Goal: Task Accomplishment & Management: Use online tool/utility

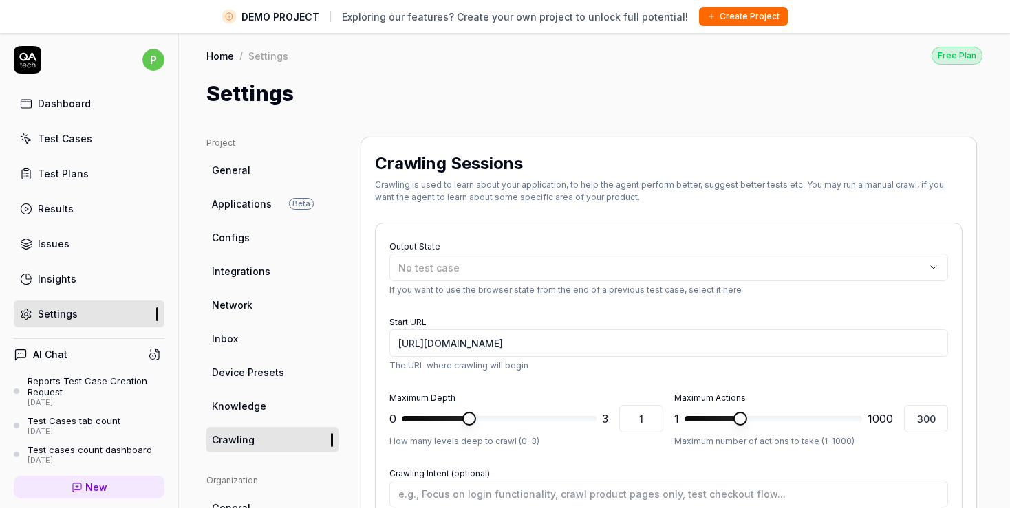
click at [51, 101] on div "Dashboard" at bounding box center [64, 103] width 53 height 14
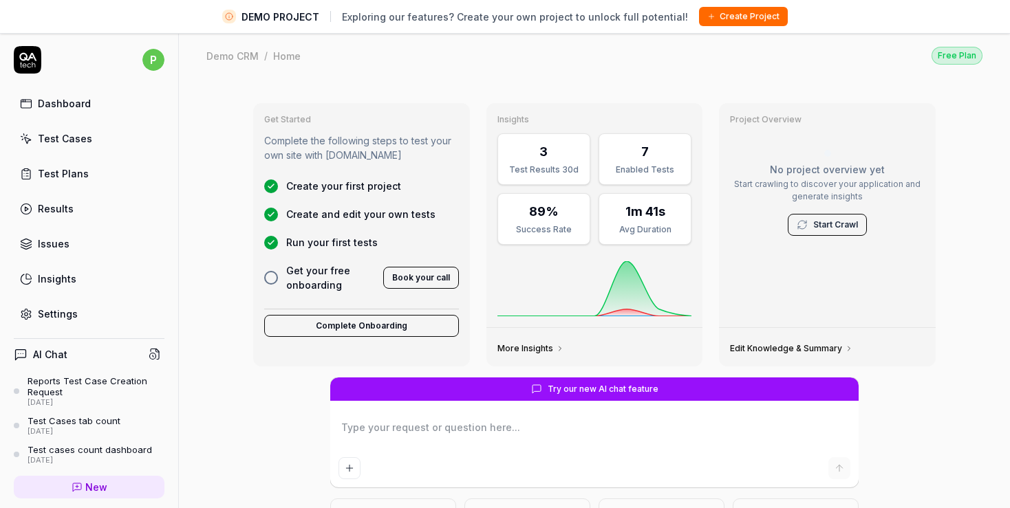
click at [797, 227] on icon at bounding box center [802, 224] width 11 height 11
click at [819, 226] on link "Start Crawl" at bounding box center [835, 225] width 45 height 12
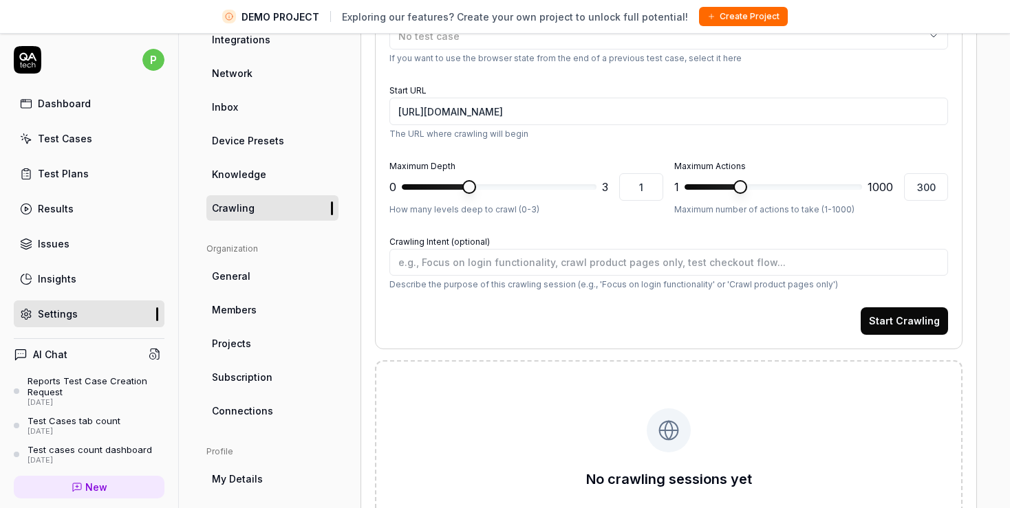
scroll to position [311, 0]
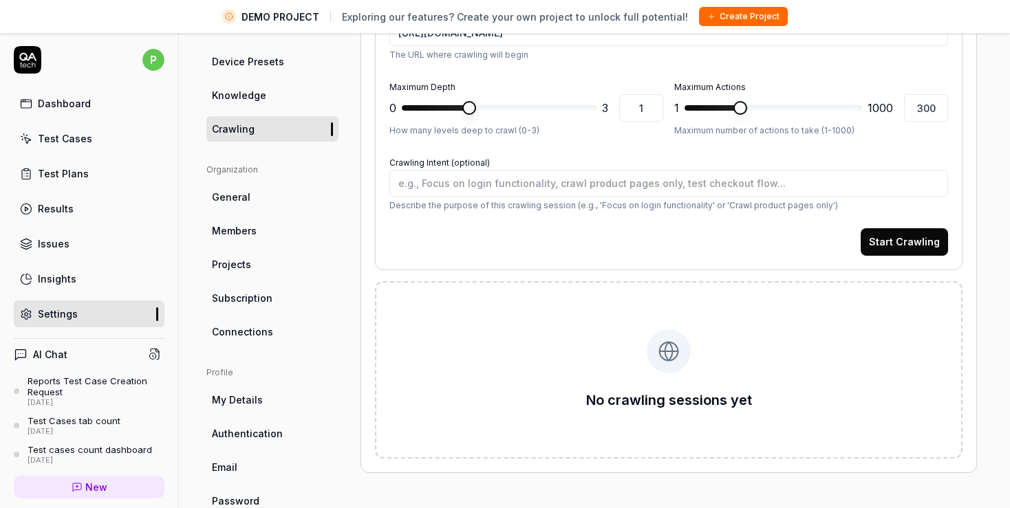
click at [891, 239] on button "Start Crawling" at bounding box center [904, 242] width 87 height 28
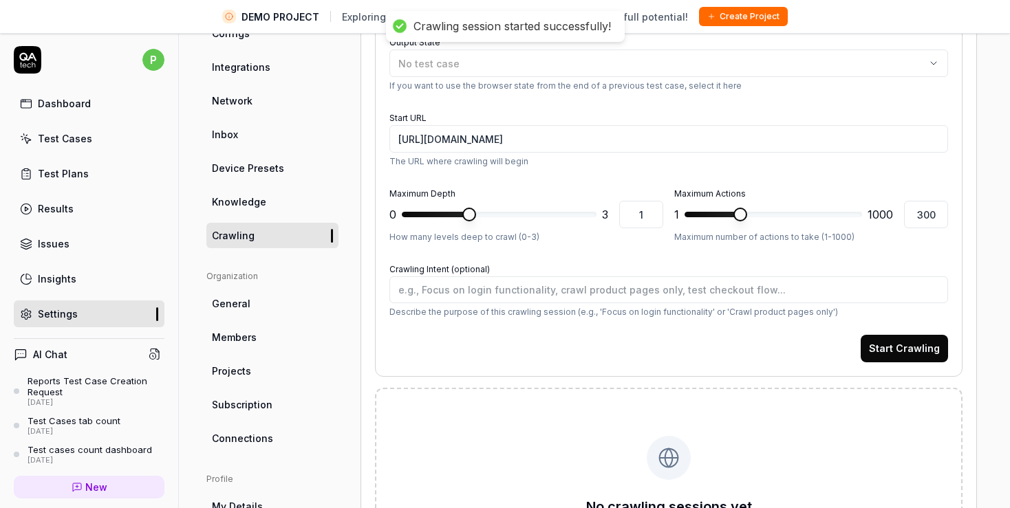
scroll to position [152, 0]
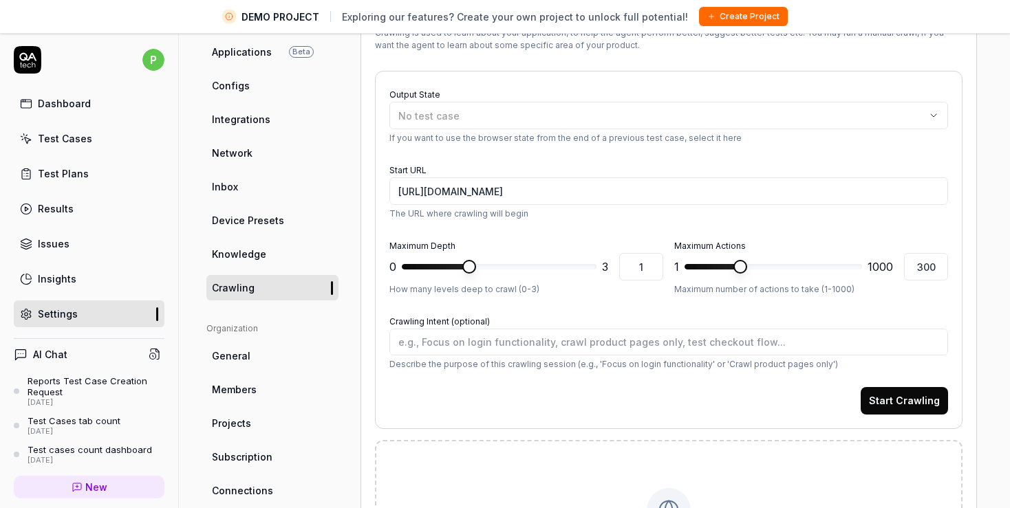
click at [67, 100] on div "Dashboard" at bounding box center [64, 103] width 53 height 14
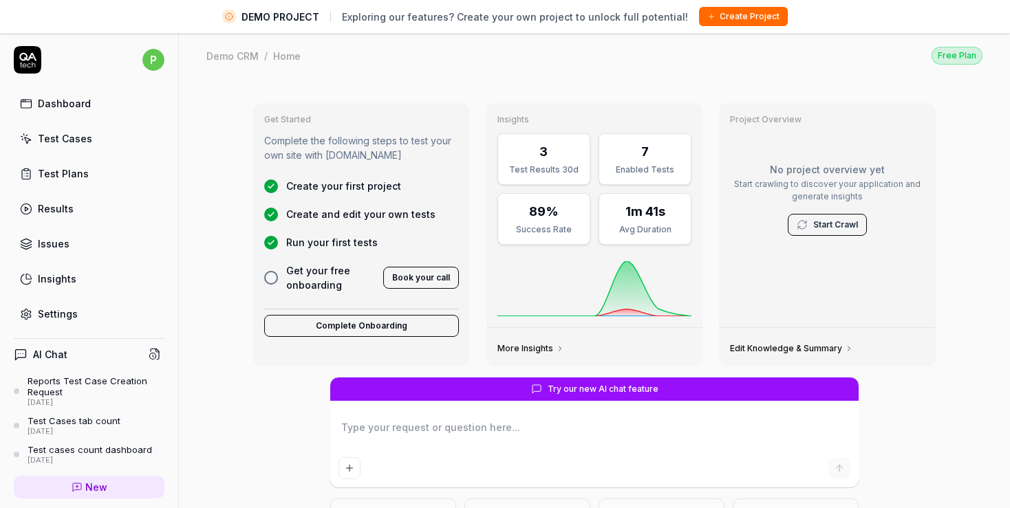
click at [501, 430] on textarea at bounding box center [594, 435] width 512 height 34
type textarea "*"
click at [57, 321] on link "Settings" at bounding box center [89, 314] width 151 height 27
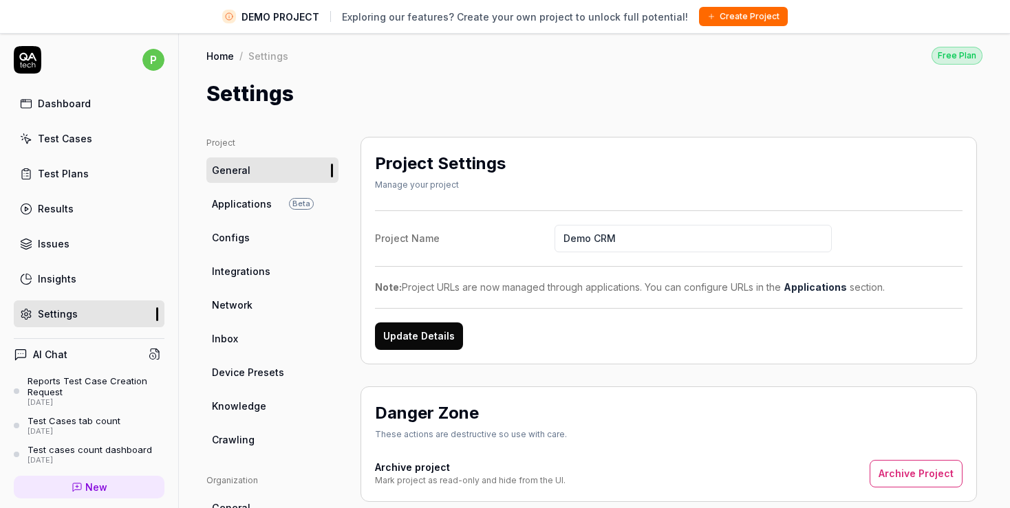
click at [240, 209] on span "Applications" at bounding box center [242, 204] width 60 height 14
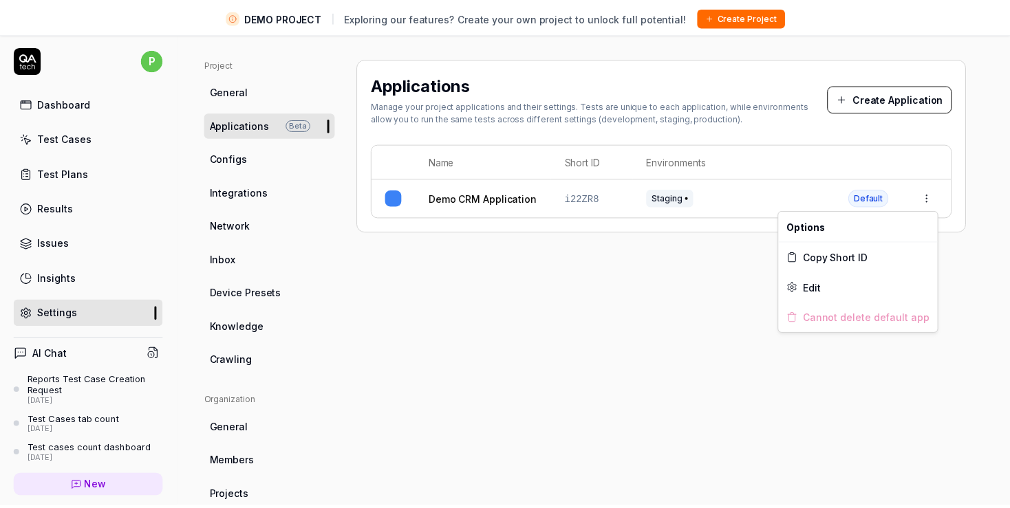
scroll to position [79, 0]
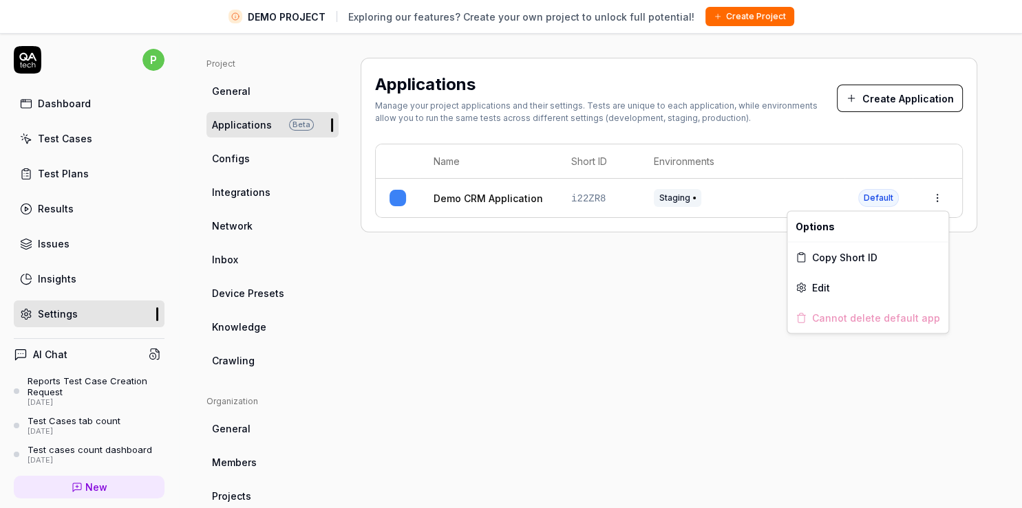
click at [940, 204] on html "DEMO PROJECT Exploring our features? Create your own project to unlock full pot…" at bounding box center [511, 270] width 1022 height 541
click at [822, 286] on span "Edit" at bounding box center [821, 288] width 18 height 14
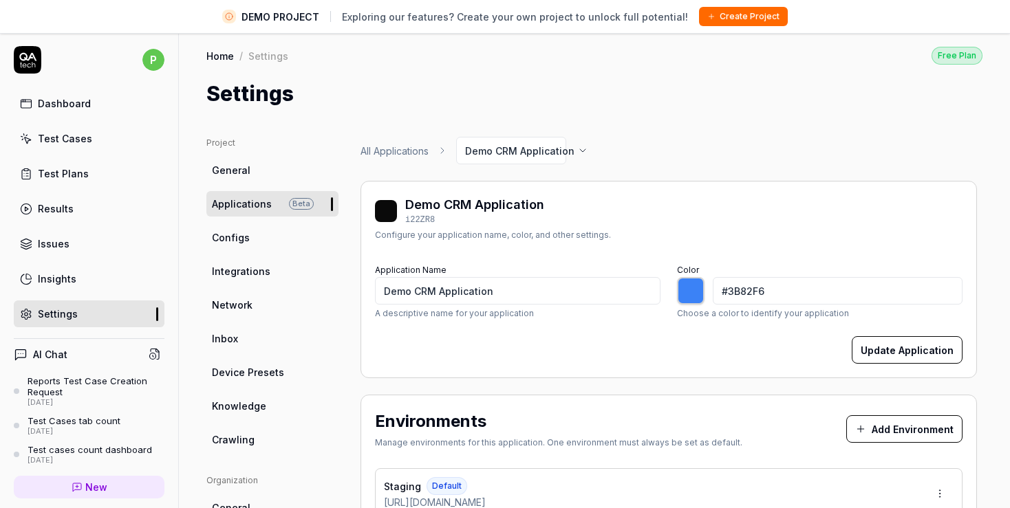
scroll to position [79, 0]
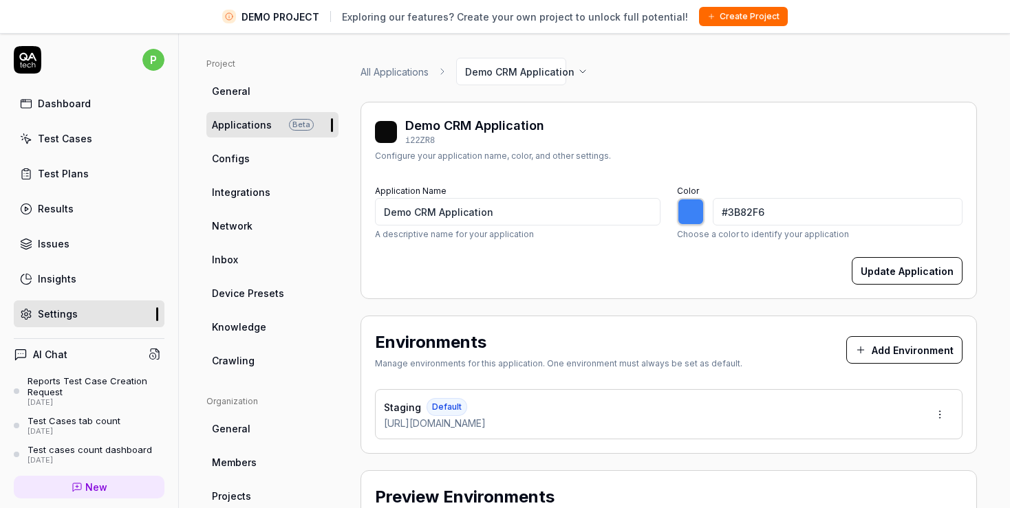
click at [60, 109] on div "Dashboard" at bounding box center [64, 103] width 53 height 14
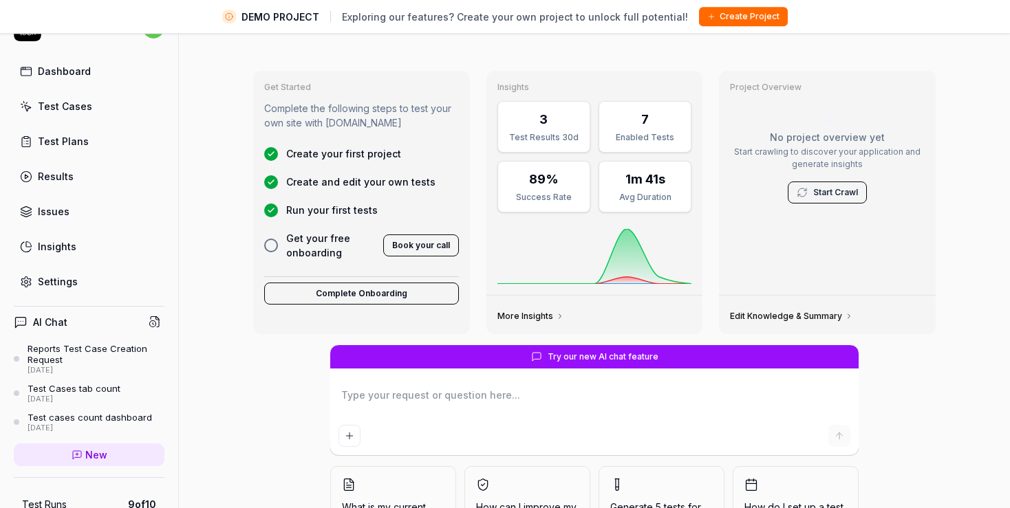
click at [91, 111] on link "Test Cases" at bounding box center [89, 106] width 151 height 27
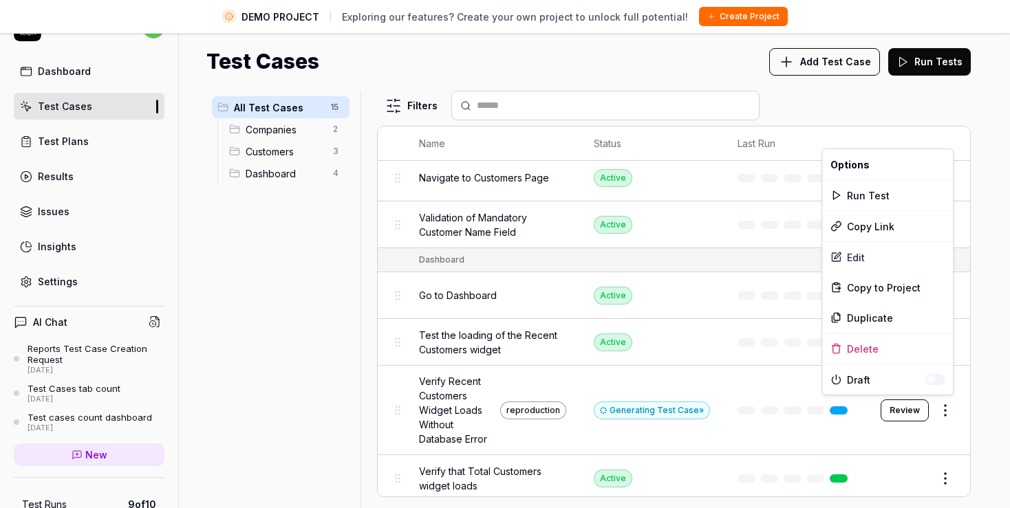
scroll to position [487, 0]
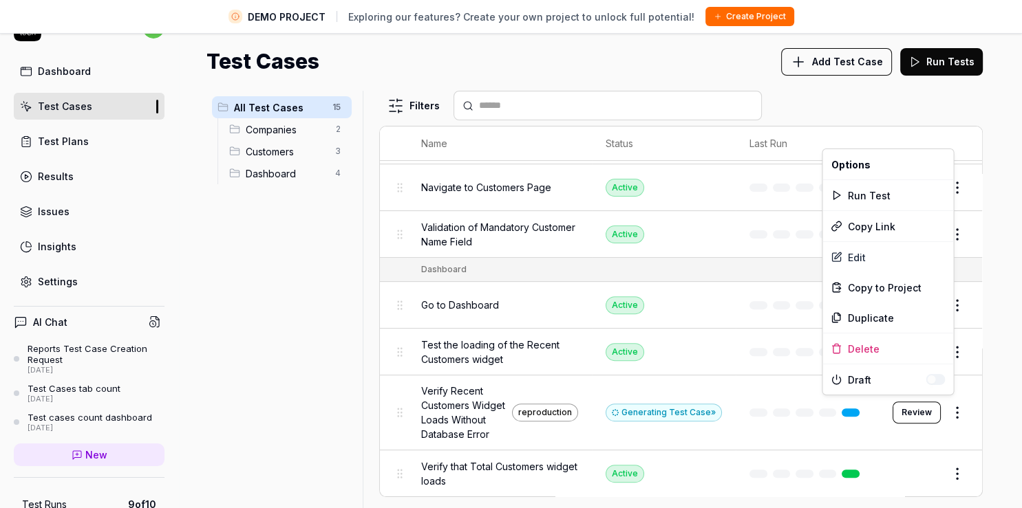
click at [951, 409] on html "DEMO PROJECT Exploring our features? Create your own project to unlock full pot…" at bounding box center [511, 238] width 1022 height 541
click at [945, 381] on div "Draft" at bounding box center [887, 380] width 131 height 30
click at [873, 379] on span "Draft" at bounding box center [886, 380] width 78 height 14
click at [864, 256] on div "Edit" at bounding box center [887, 257] width 131 height 30
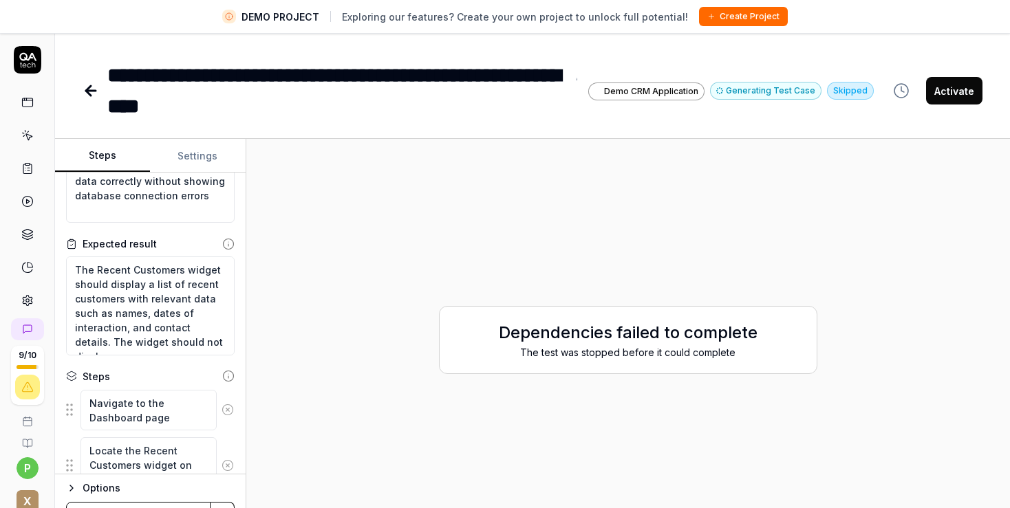
scroll to position [237, 0]
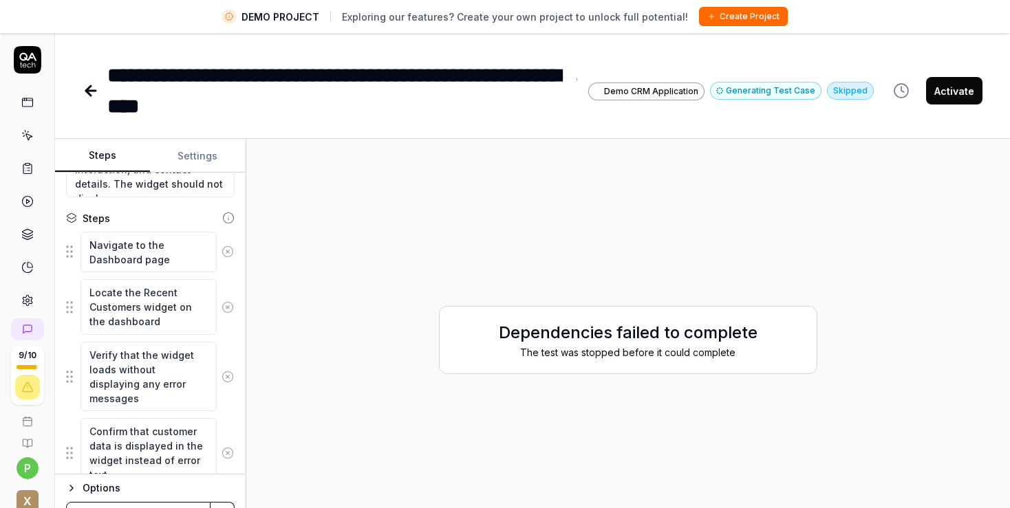
click at [24, 75] on div at bounding box center [27, 179] width 54 height 267
click at [26, 107] on icon at bounding box center [27, 102] width 12 height 12
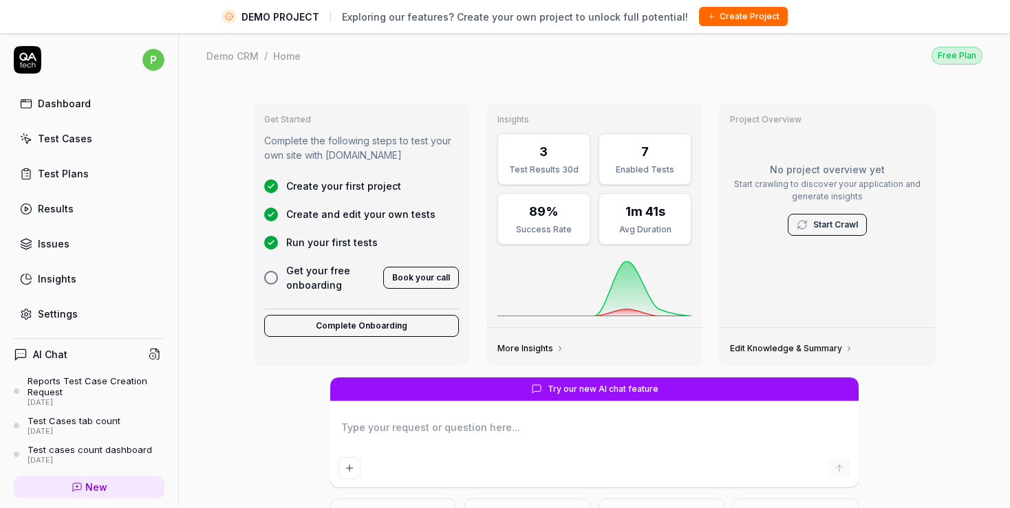
click at [409, 426] on textarea at bounding box center [594, 435] width 512 height 34
type textarea "*"
type textarea "N"
type textarea "*"
type textarea "Na"
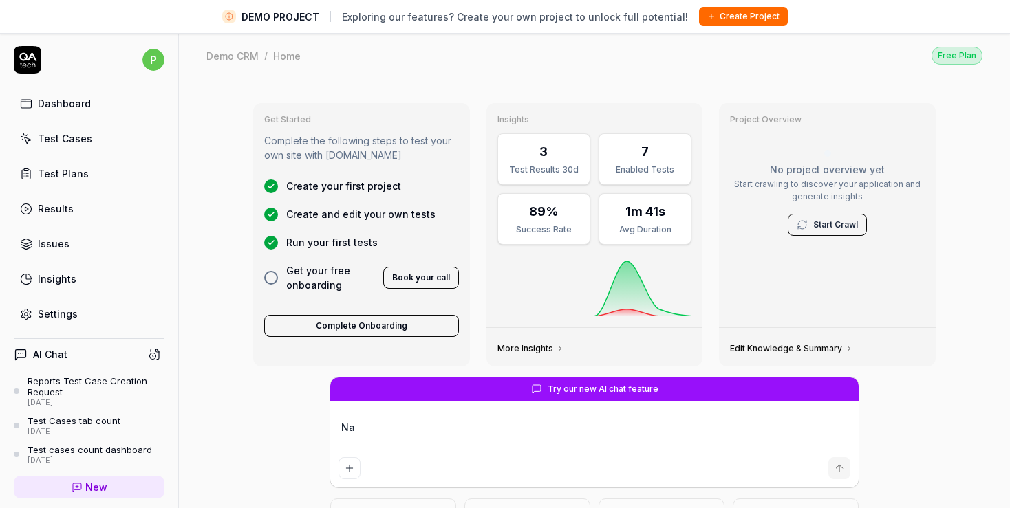
type textarea "*"
type textarea "Nav"
type textarea "*"
type textarea "Navi"
type textarea "*"
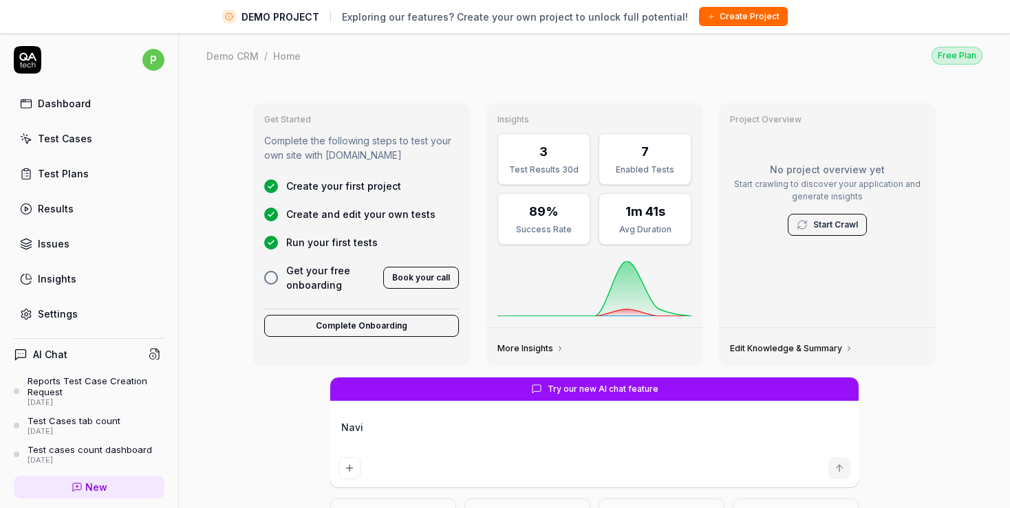
type textarea "Navig"
type textarea "*"
type textarea "Naviga"
type textarea "*"
type textarea "Navigat"
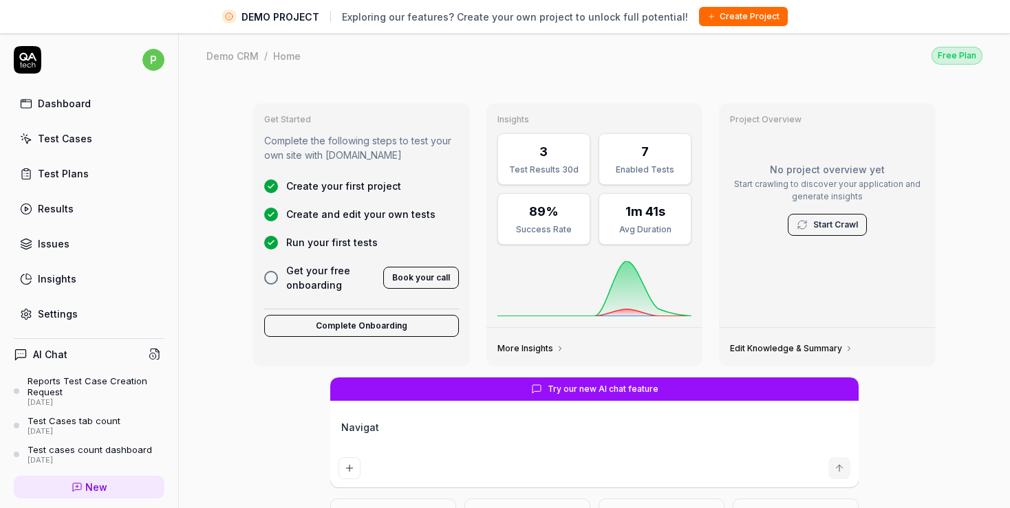
type textarea "*"
type textarea "Navigate"
type textarea "*"
type textarea "Navigate"
type textarea "*"
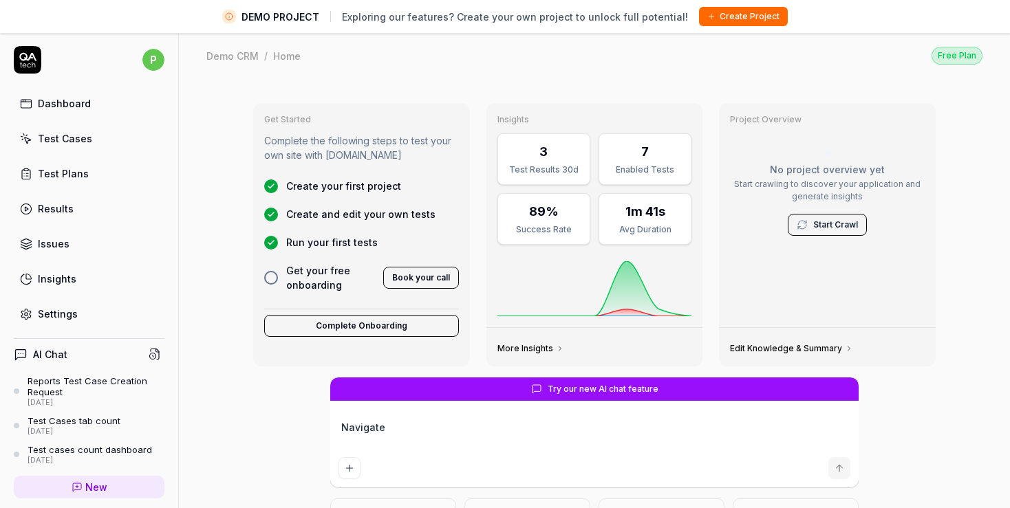
type textarea "Navigate t"
type textarea "*"
type textarea "Navigate to"
type textarea "*"
type textarea "Navigate to"
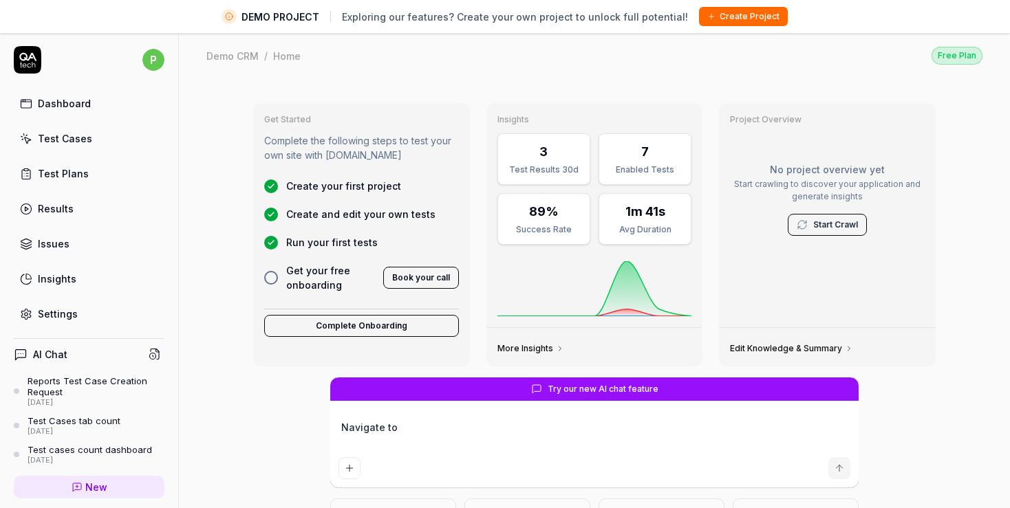
type textarea "*"
type textarea "Navigate to a"
type textarea "*"
type textarea "Navigate to ap"
type textarea "*"
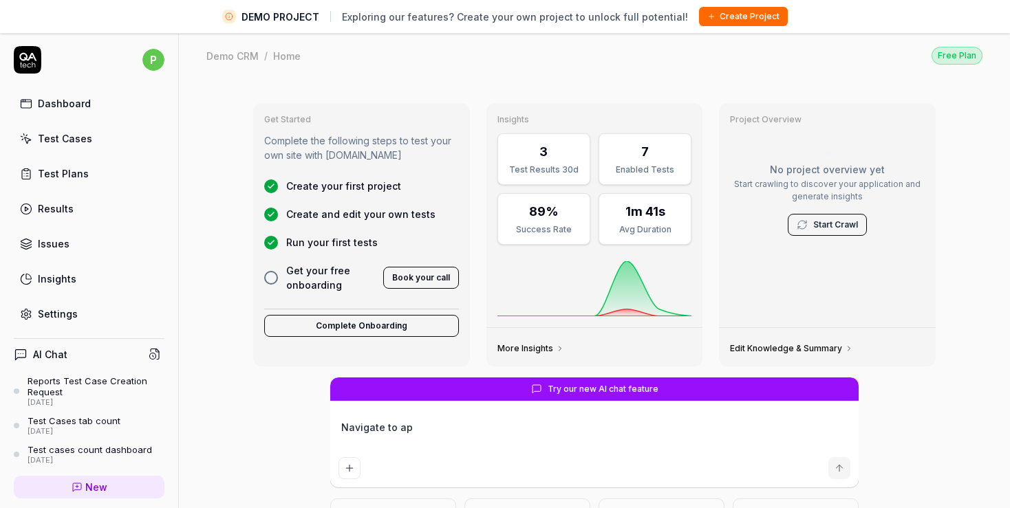
type textarea "Navigate to app"
type textarea "*"
type textarea "Navigate to appl"
type textarea "*"
type textarea "Navigate to appli"
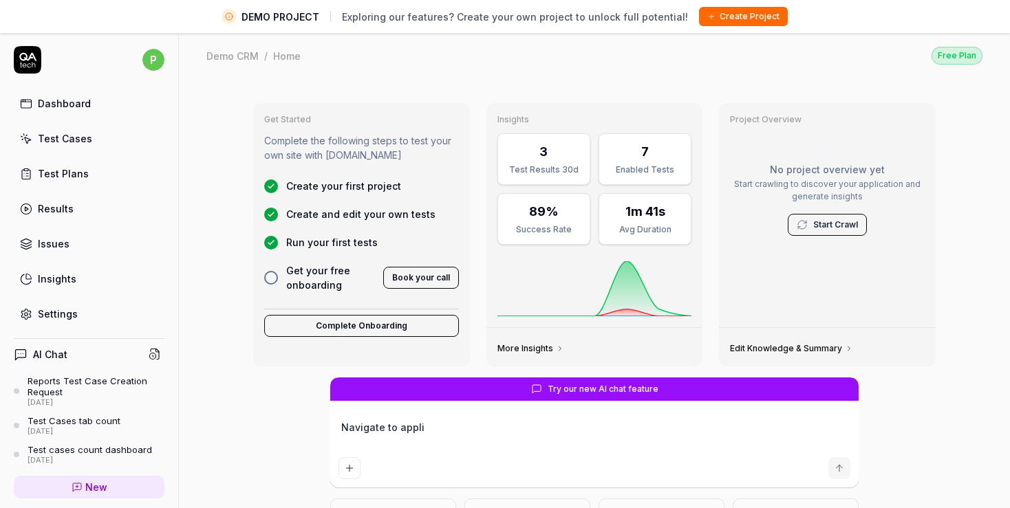
type textarea "*"
type textarea "Navigate to applic"
type textarea "*"
type textarea "Navigate to applica"
type textarea "*"
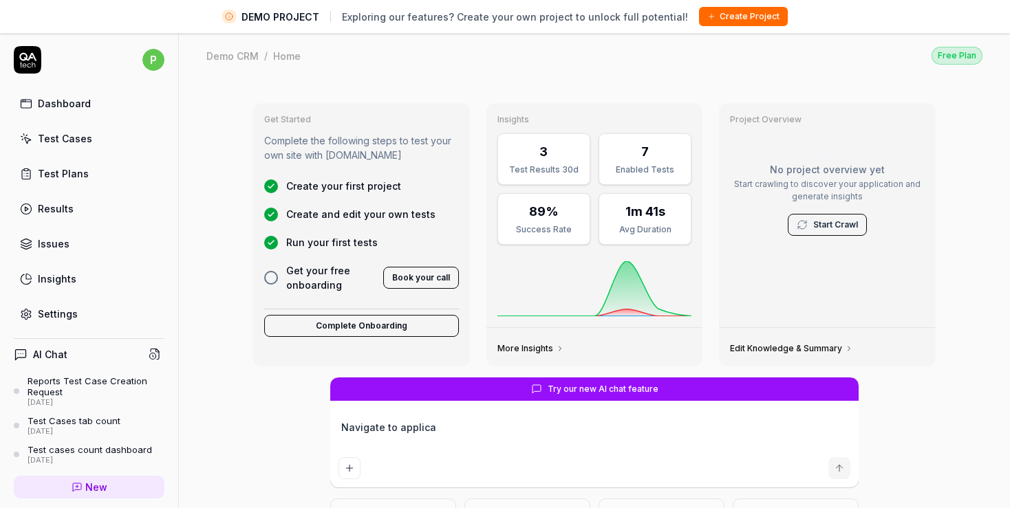
type textarea "Navigate to applicat"
type textarea "*"
type textarea "Navigate to applicati"
type textarea "*"
type textarea "Navigate to applicatio"
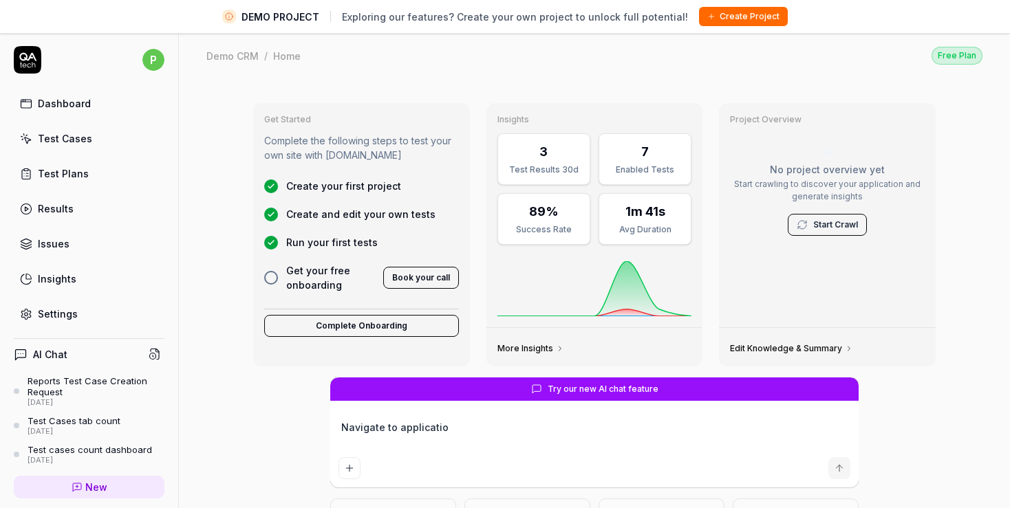
type textarea "*"
type textarea "Navigate to application"
type textarea "*"
type textarea "Navigate to application"
type textarea "*"
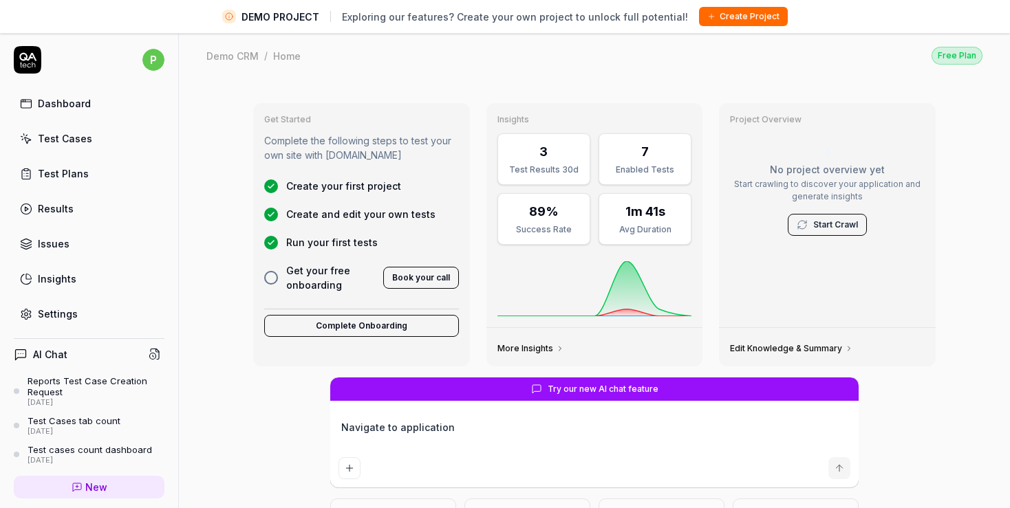
type textarea "Navigate to application U"
type textarea "*"
type textarea "Navigate to application UR"
type textarea "*"
type textarea "Navigate to application URL"
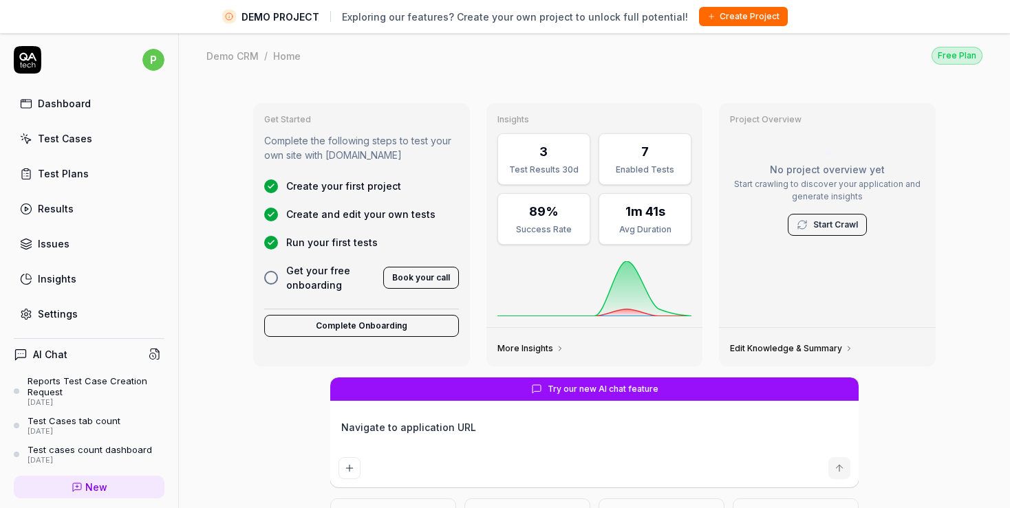
type textarea "*"
type textarea "Navigate to application URL"
type textarea "*"
type textarea "Navigate to application URL an"
type textarea "*"
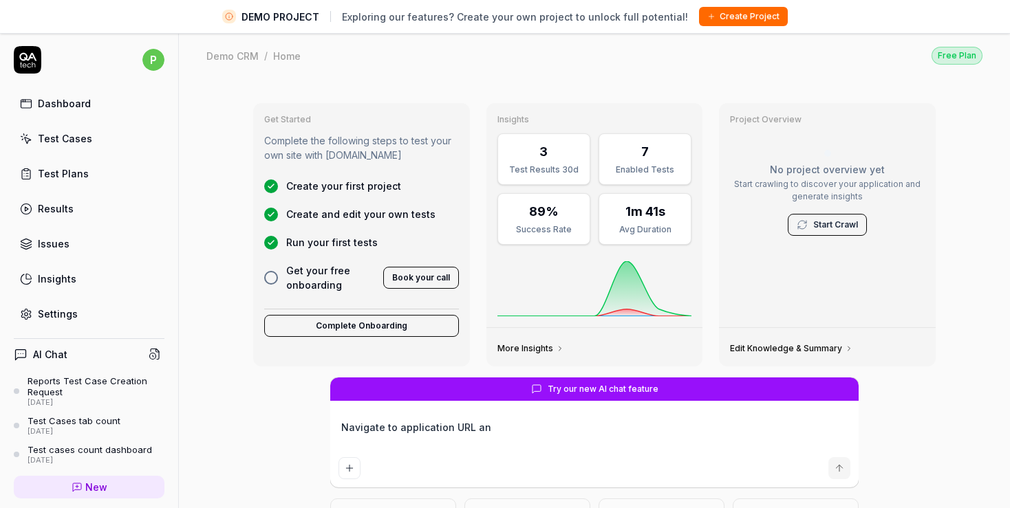
type textarea "Navigate to application URL and"
type textarea "*"
type textarea "Navigate to application URL and"
type textarea "*"
type textarea "Navigate to application URL and c"
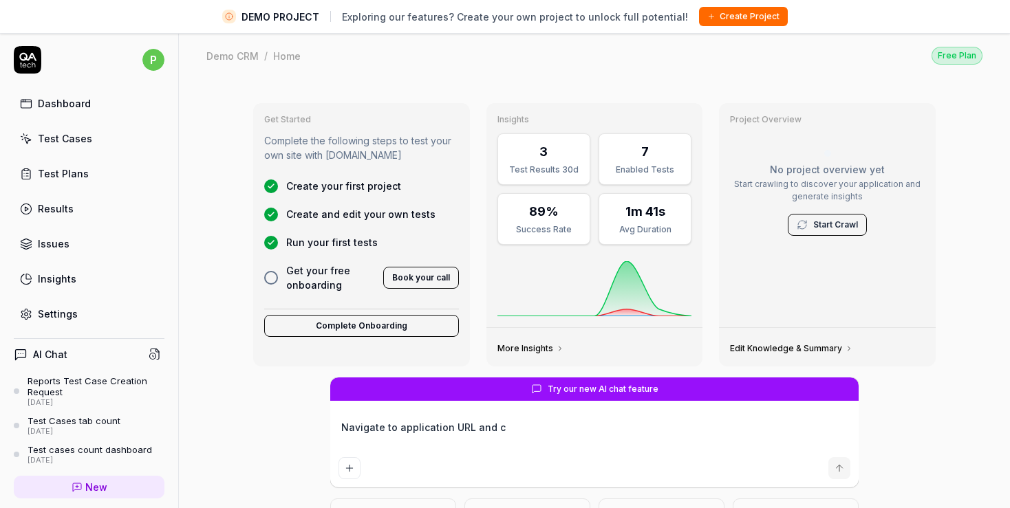
type textarea "*"
type textarea "Navigate to application URL and cl"
type textarea "*"
type textarea "Navigate to application URL and cli"
type textarea "*"
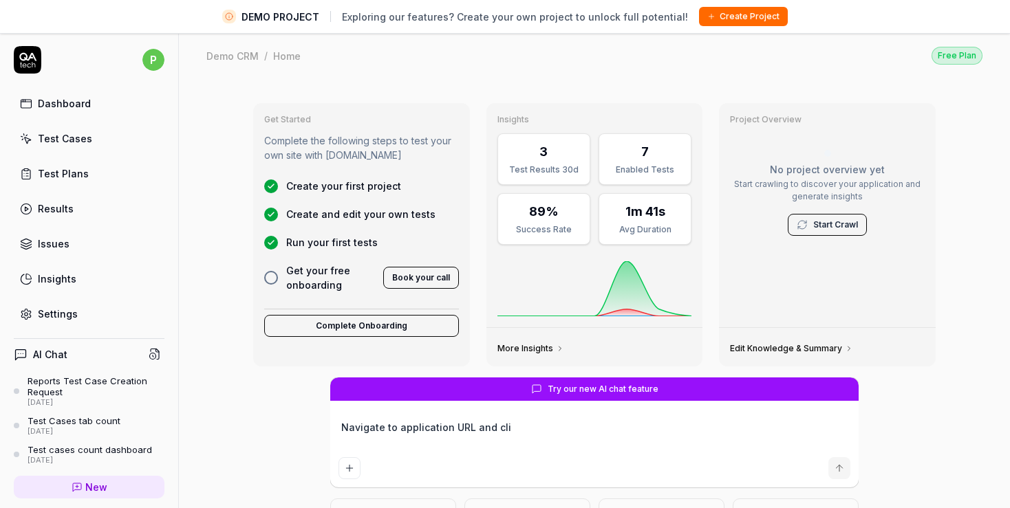
type textarea "Navigate to application URL and clic"
type textarea "*"
type textarea "Navigate to application URL and click"
type textarea "*"
type textarea "Navigate to application URL and click"
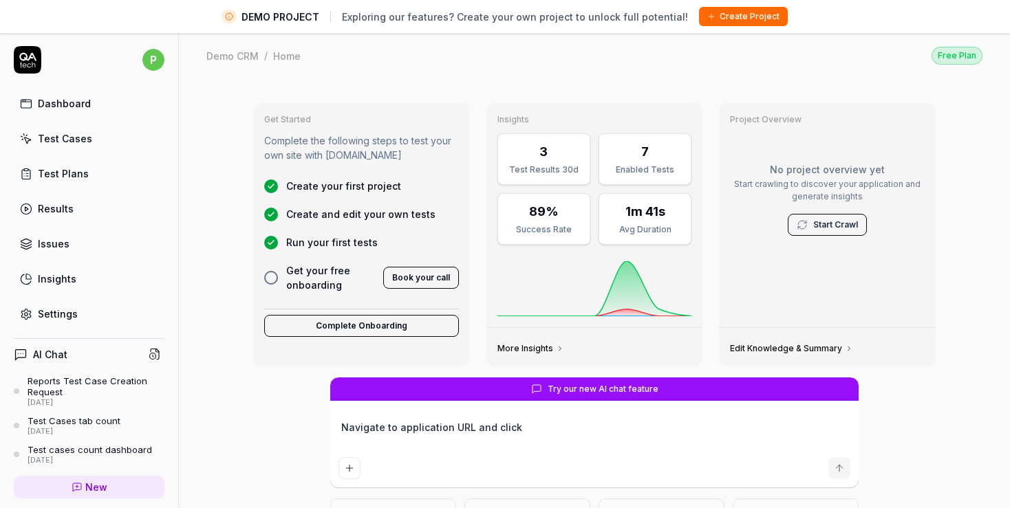
type textarea "*"
type textarea "Navigate to application URL and click o"
type textarea "*"
type textarea "Navigate to application URL and click on"
type textarea "*"
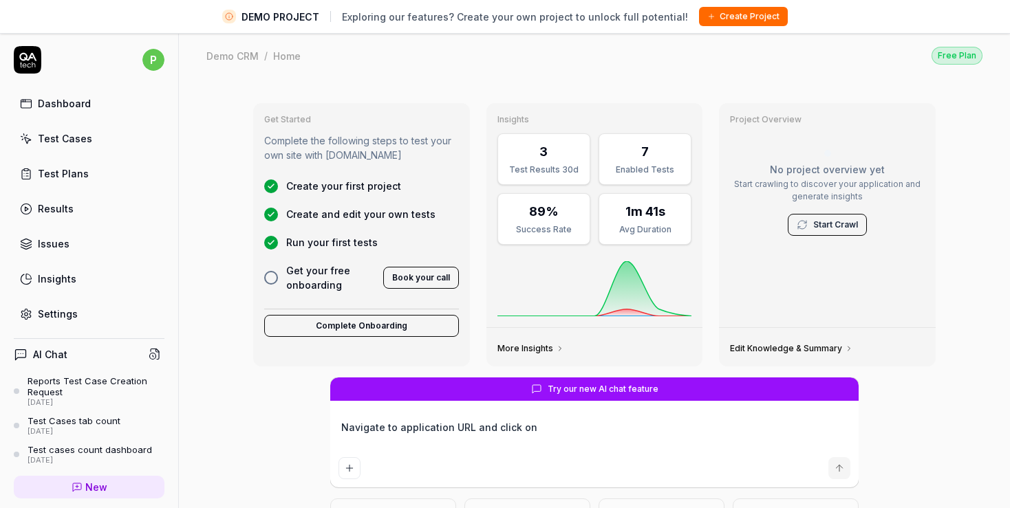
type textarea "Navigate to application URL and click on"
type textarea "*"
type textarea "Navigate to application URL and click on R"
type textarea "*"
type textarea "Navigate to application URL and click on Re"
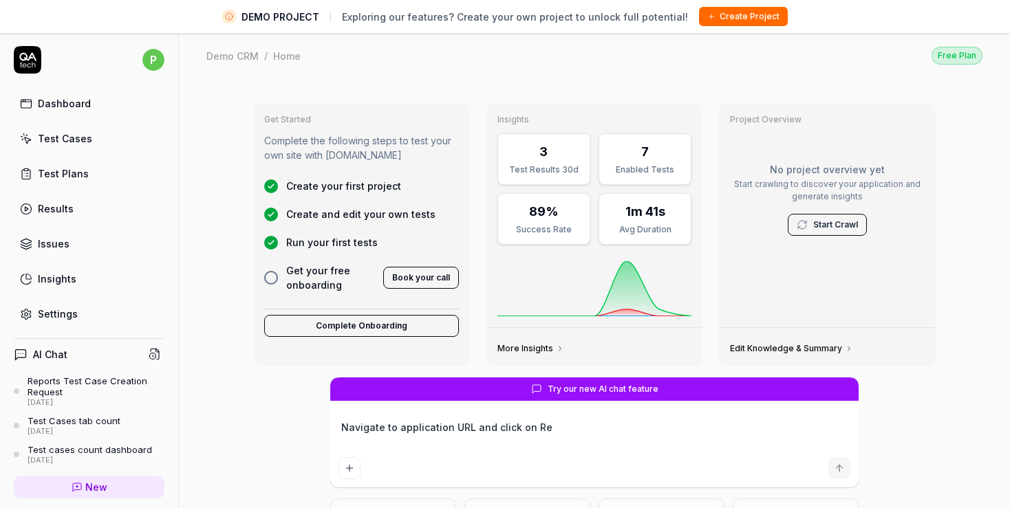
type textarea "*"
type textarea "Navigate to application URL and click on Rep"
type textarea "*"
type textarea "Navigate to application URL and click on Repo"
type textarea "*"
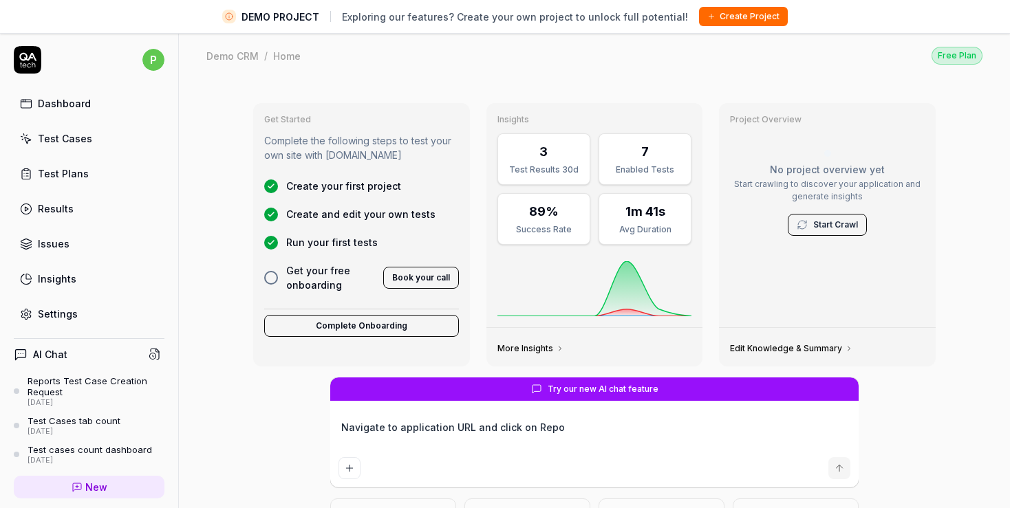
type textarea "Navigate to application URL and click on Repor"
type textarea "*"
type textarea "Navigate to application URL and click on Report"
type textarea "*"
type textarea "Navigate to application URL and click on Reports"
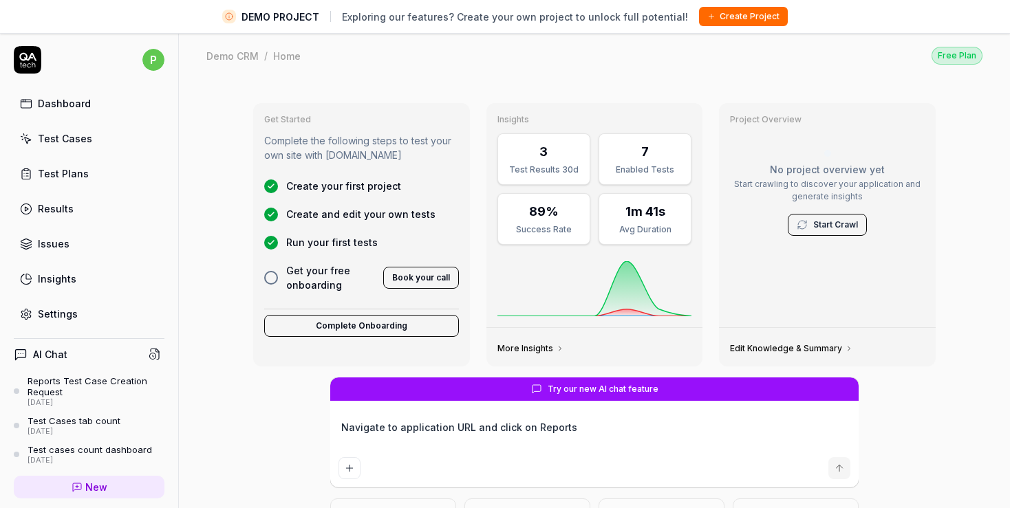
type textarea "*"
type textarea "Navigate to application URL and click on Reports"
type textarea "*"
type textarea "Navigate to application URL and click on Reports v"
type textarea "*"
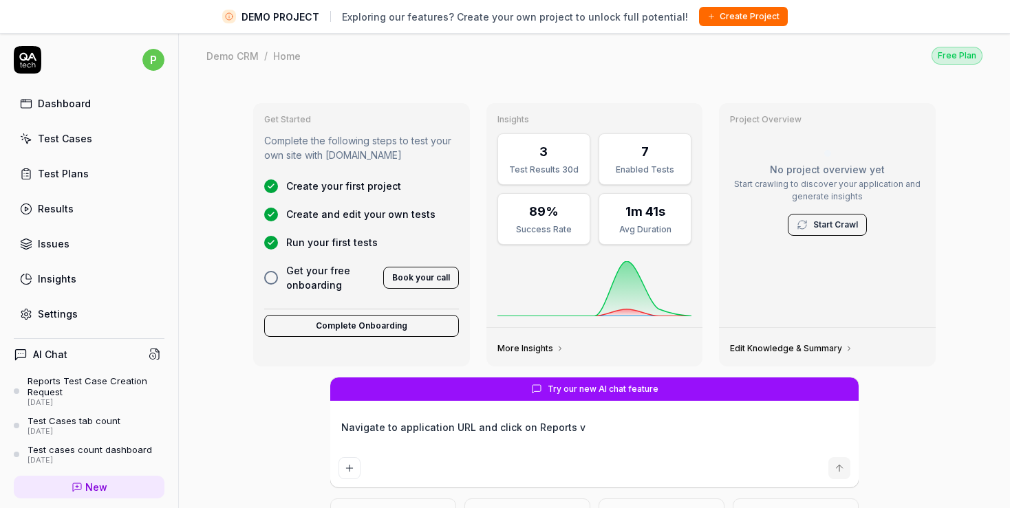
type textarea "Navigate to application URL and click on Reports vi"
type textarea "*"
type textarea "Navigate to application URL and click on Reports vis"
type textarea "*"
type textarea "Navigate to application URL and click on Reports visi"
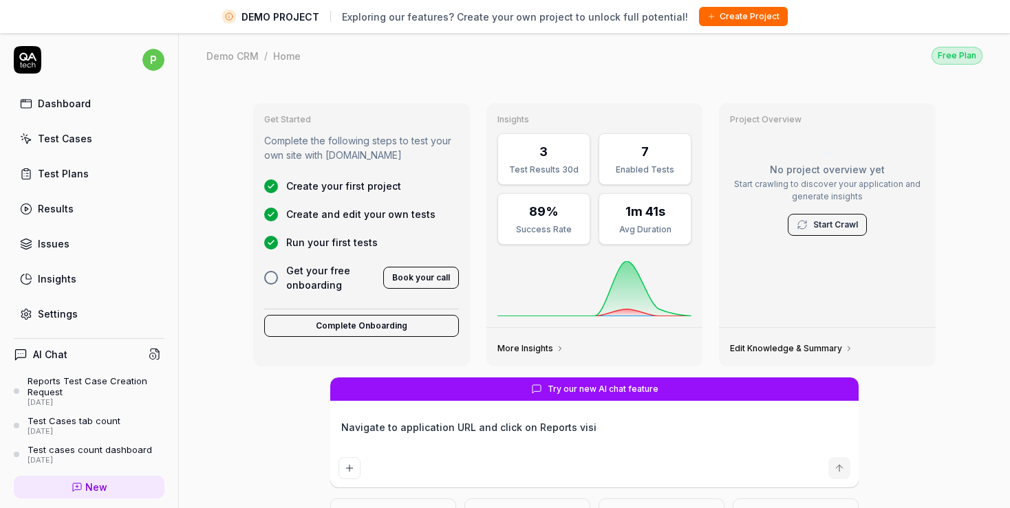
type textarea "*"
type textarea "Navigate to application URL and click on Reports visib"
type textarea "*"
type textarea "Navigate to application URL and click on Reports visibl"
type textarea "*"
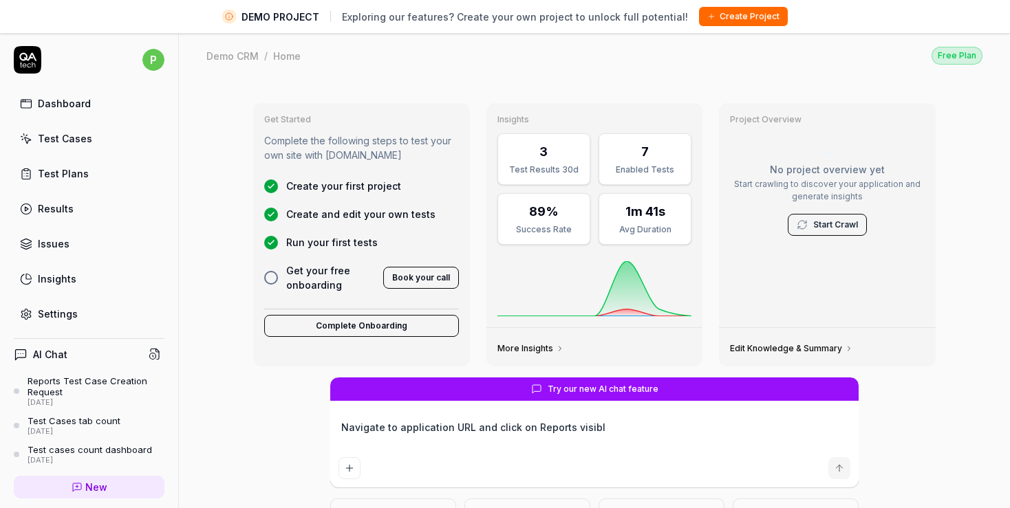
type textarea "Navigate to application URL and click on Reports visible"
type textarea "*"
type textarea "Navigate to application URL and click on Reports visible"
type textarea "*"
type textarea "Navigate to application URL and click on Reports visible o"
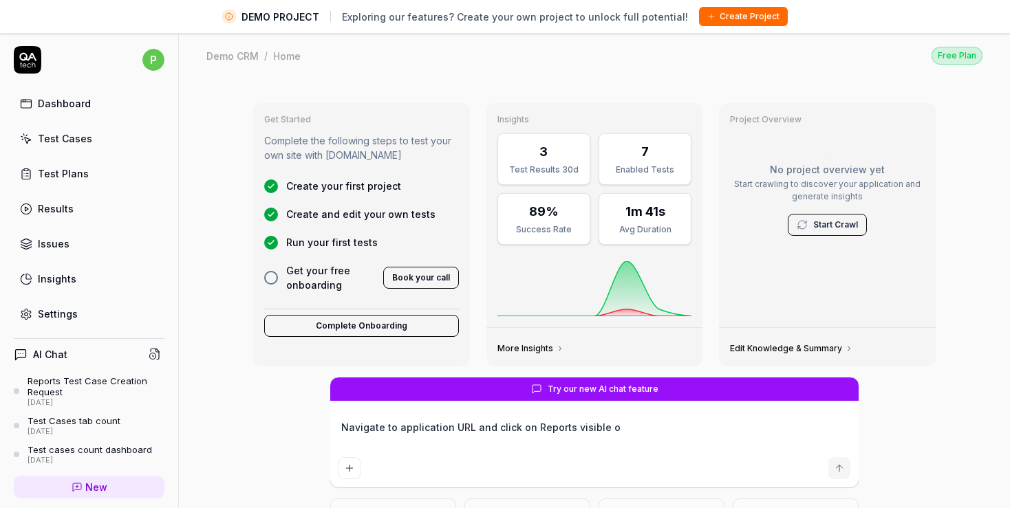
type textarea "*"
type textarea "Navigate to application URL and click on Reports visible on"
type textarea "*"
type textarea "Navigate to application URL and click on Reports visible on"
type textarea "*"
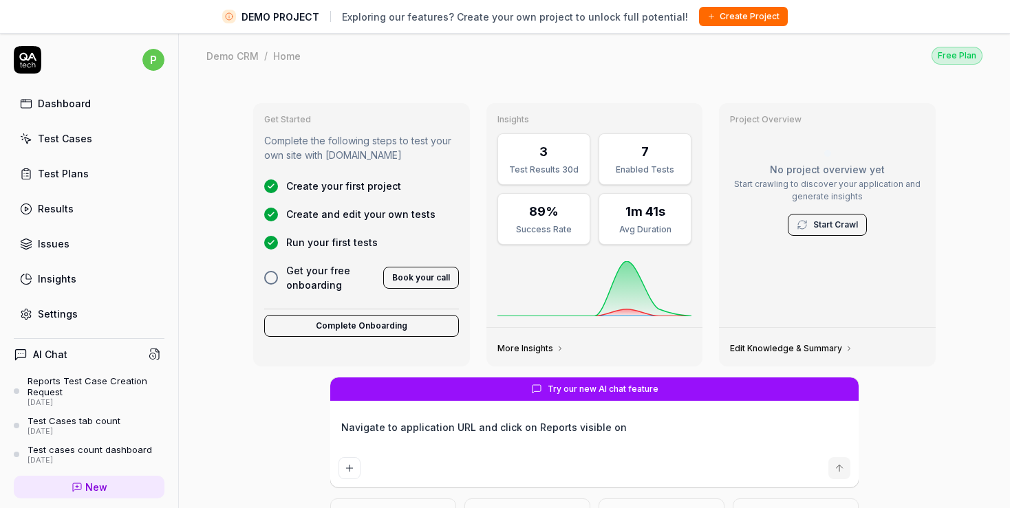
type textarea "Navigate to application URL and click on Reports visible on l"
type textarea "*"
type textarea "Navigate to application URL and click on Reports visible on le"
type textarea "*"
type textarea "Navigate to application URL and click on Reports visible on lef"
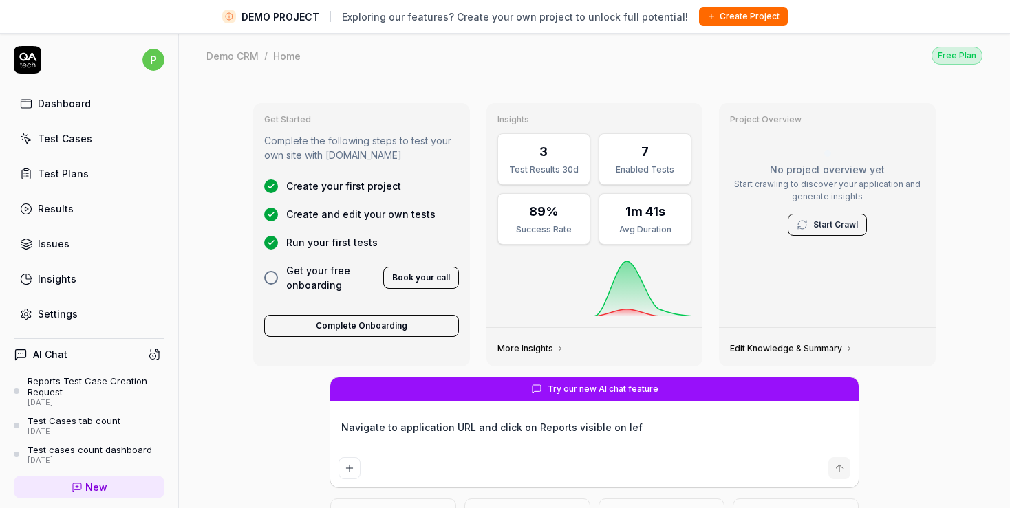
type textarea "*"
type textarea "Navigate to application URL and click on Reports visible on left"
type textarea "*"
type textarea "Navigate to application URL and click on Reports visible on left"
type textarea "*"
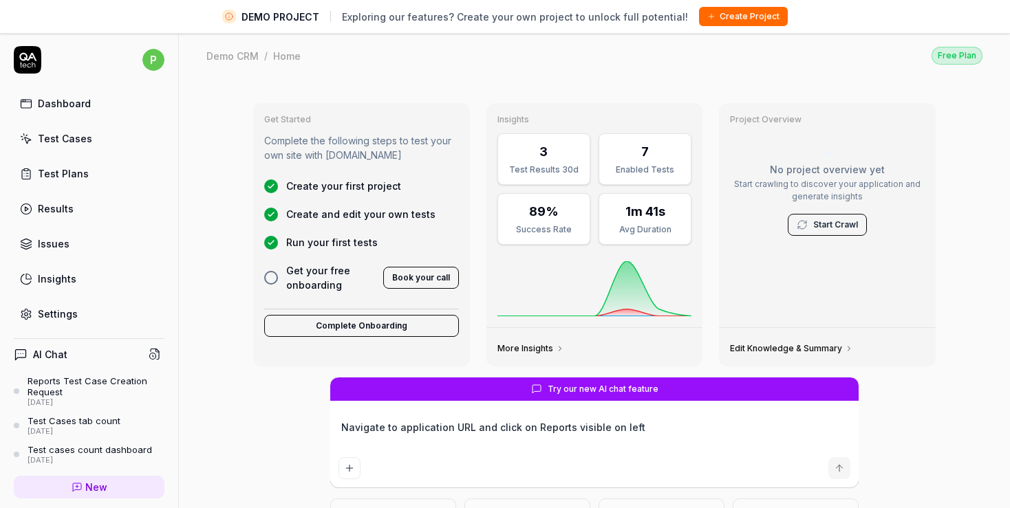
type textarea "Navigate to application URL and click on Reports visible on left s"
type textarea "*"
type textarea "Navigate to application URL and click on Reports visible on left si"
type textarea "*"
type textarea "Navigate to application URL and click on Reports visible on left side"
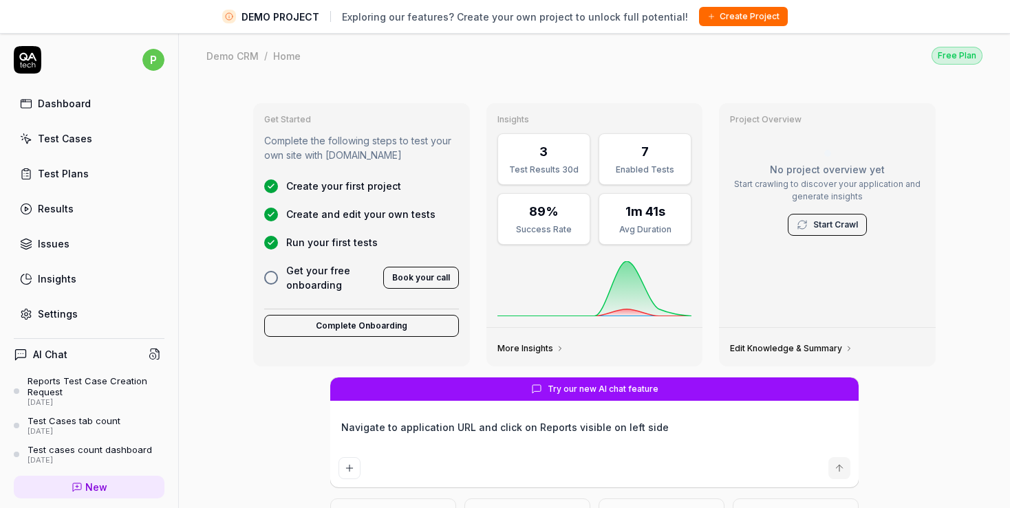
type textarea "*"
type textarea "Navigate to application URL and click on Reports visible on left side"
type textarea "*"
type textarea "Navigate to application URL and click on Reports visible on left side o"
type textarea "*"
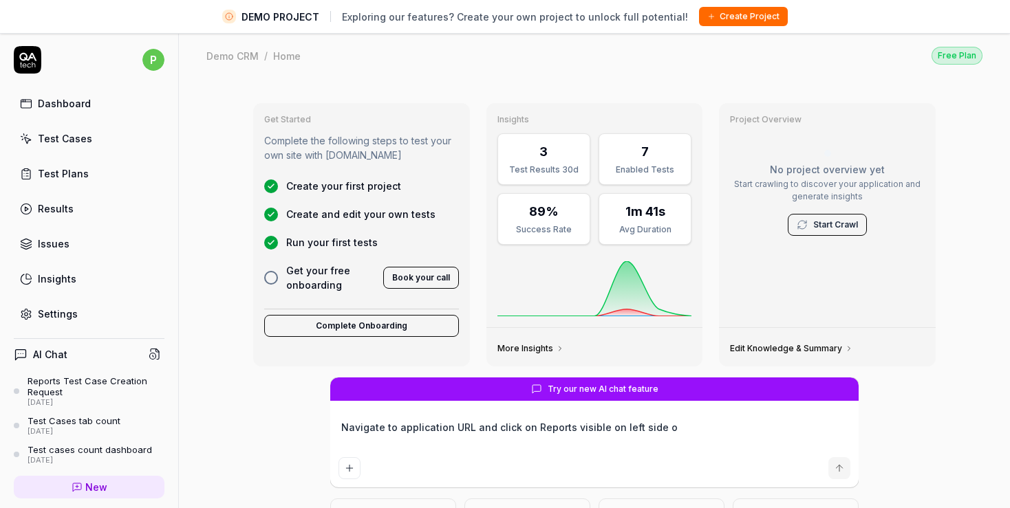
type textarea "Navigate to application URL and click on Reports visible on left side of"
type textarea "*"
type textarea "Navigate to application URL and click on Reports visible on left side of"
type textarea "*"
type textarea "Navigate to application URL and click on Reports visible on left side of p"
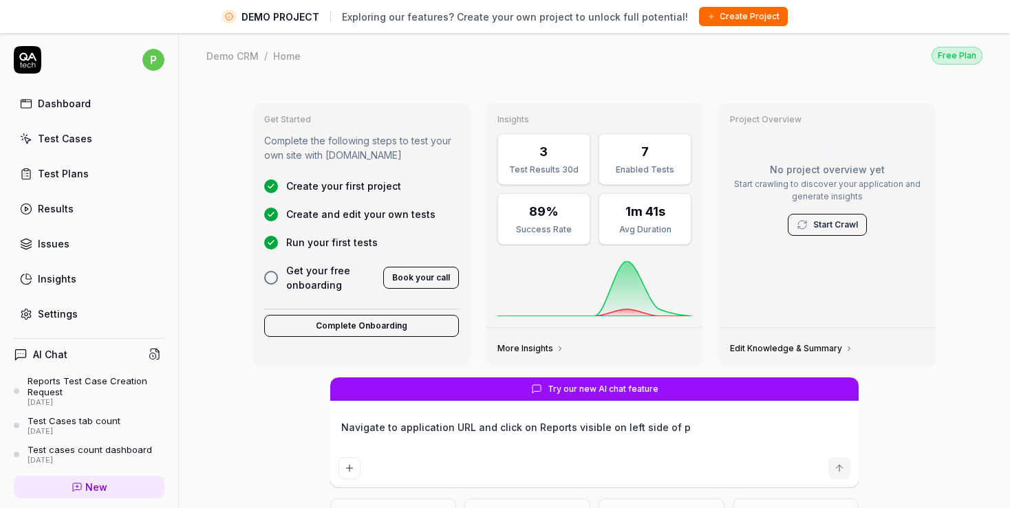
type textarea "*"
type textarea "Navigate to application URL and click on Reports visible on left side of pa"
type textarea "*"
type textarea "Navigate to application URL and click on Reports visible on left side of pan"
type textarea "*"
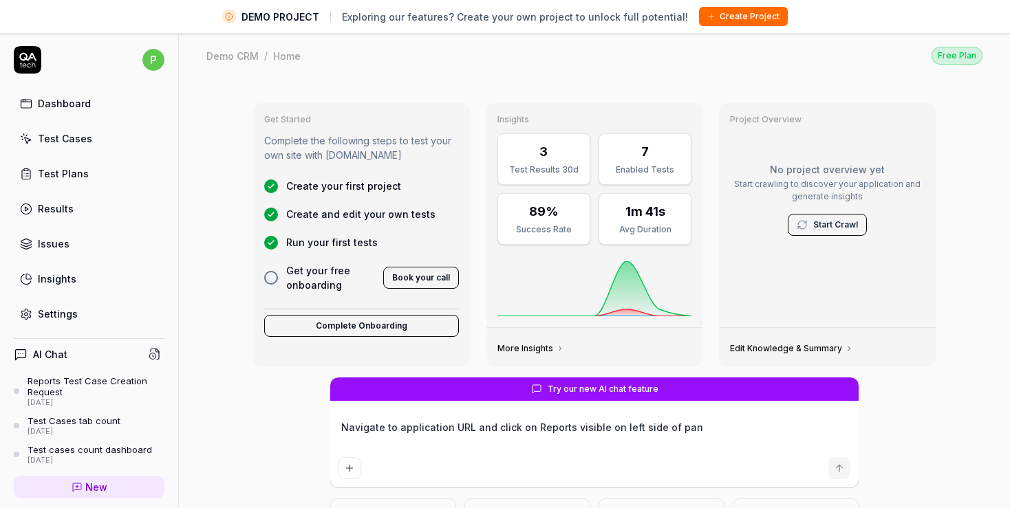
type textarea "Navigate to application URL and click on Reports visible on left side of pane"
type textarea "*"
type textarea "Navigate to application URL and click on Reports visible on left side of pane"
type textarea "*"
type textarea "Navigate to application URL and click on Reports visible on left side of pane ."
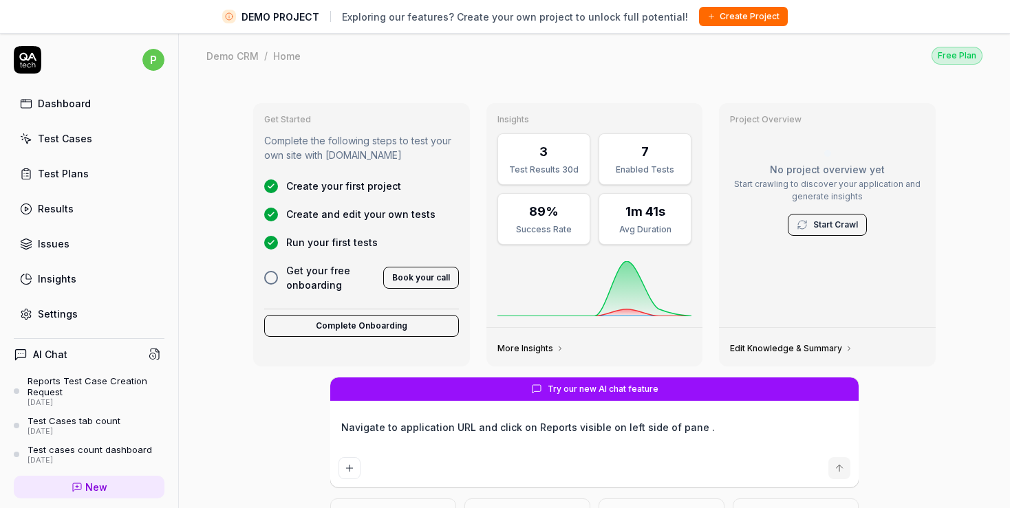
type textarea "*"
type textarea "Navigate to application URL and click on Reports visible on left side of pane ."
type textarea "*"
type textarea "Navigate to application URL and click on Reports visible on left side of pane .…"
type textarea "*"
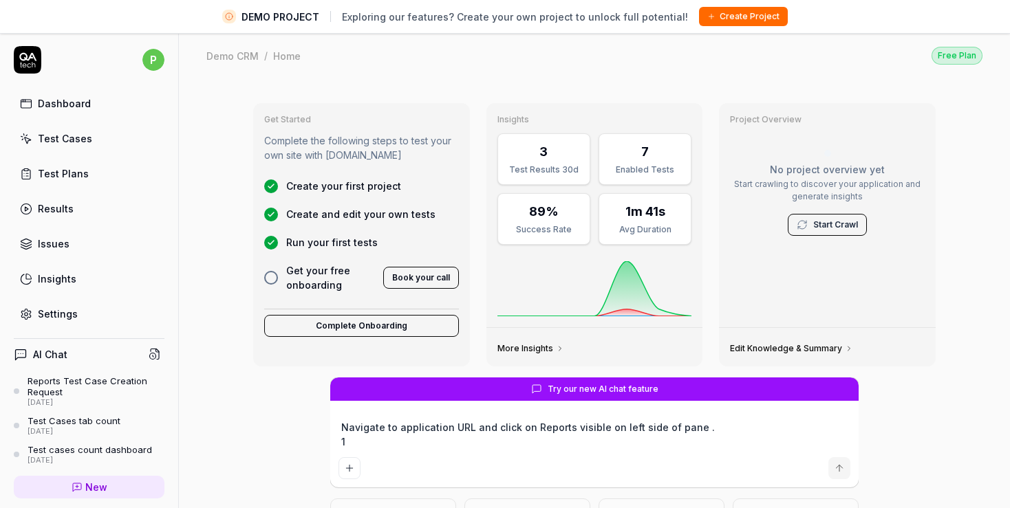
type textarea "Navigate to application URL and click on Reports visible on left side of pane .…"
type textarea "*"
type textarea "Navigate to application URL and click on Reports visible on left side of pane .…"
type textarea "*"
type textarea "Navigate to application URL and click on Reports visible on left side of pane .…"
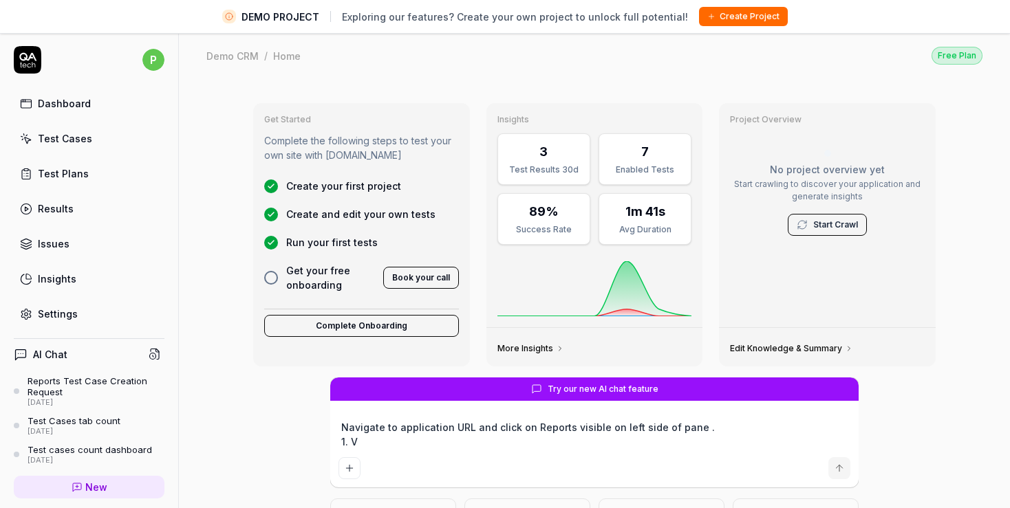
type textarea "*"
type textarea "Navigate to application URL and click on Reports visible on left side of pane .…"
type textarea "*"
type textarea "Navigate to application URL and click on Reports visible on left side of pane .…"
type textarea "*"
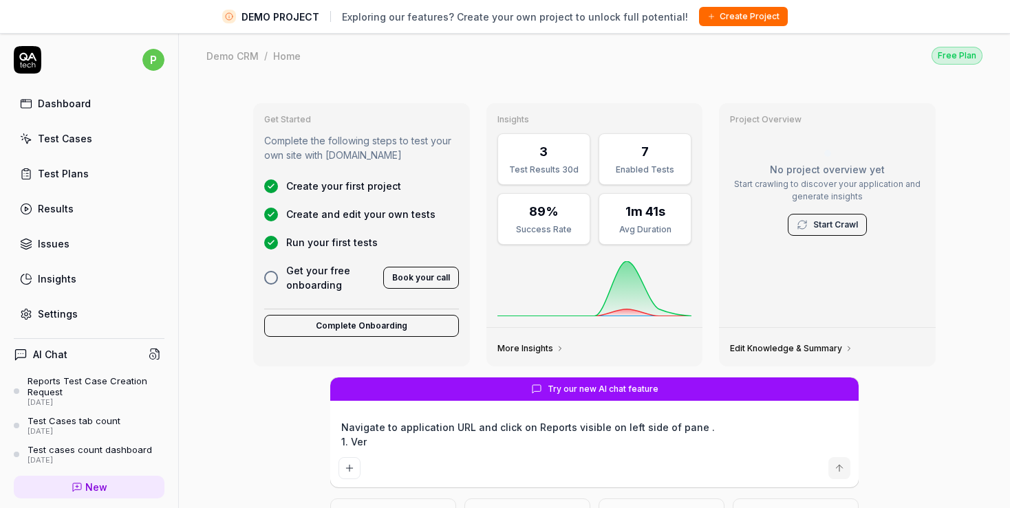
type textarea "Navigate to application URL and click on Reports visible on left side of pane .…"
type textarea "*"
type textarea "Navigate to application URL and click on Reports visible on left side of pane .…"
type textarea "*"
type textarea "Navigate to application URL and click on Reports visible on left side of pane .…"
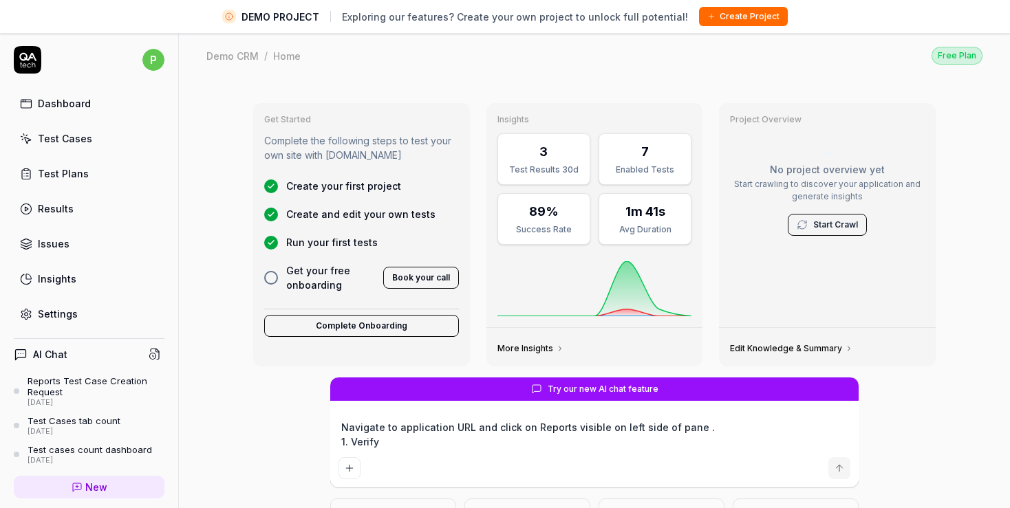
type textarea "*"
type textarea "Navigate to application URL and click on Reports visible on left side of pane .…"
type textarea "*"
type textarea "Navigate to application URL and click on Reports visible on left side of pane .…"
type textarea "*"
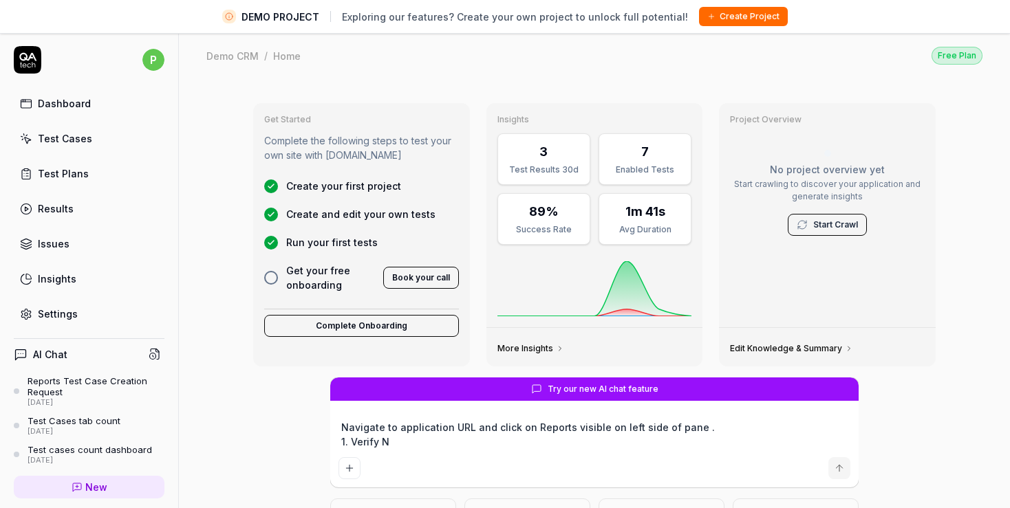
type textarea "Navigate to application URL and click on Reports visible on left side of pane .…"
type textarea "*"
type textarea "Navigate to application URL and click on Reports visible on left side of pane .…"
type textarea "*"
type textarea "Navigate to application URL and click on Reports visible on left side of pane .…"
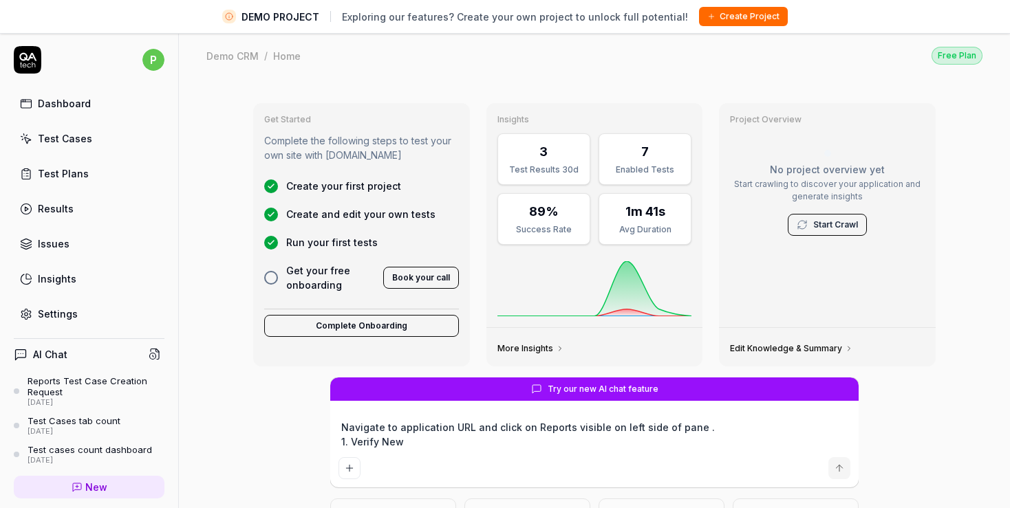
type textarea "*"
type textarea "Navigate to application URL and click on Reports visible on left side of pane .…"
type textarea "*"
type textarea "Navigate to application URL and click on Reports visible on left side of pane .…"
type textarea "*"
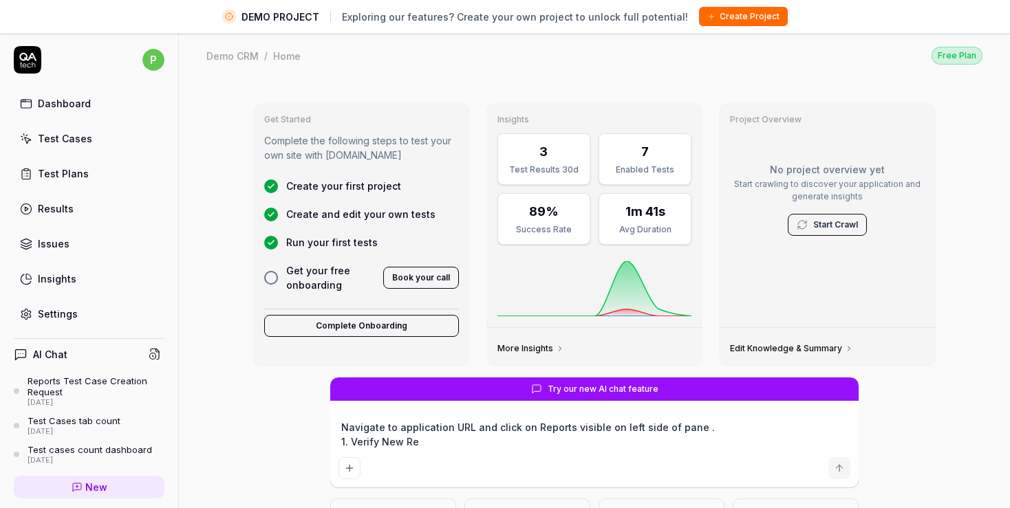
type textarea "Navigate to application URL and click on Reports visible on left side of pane .…"
type textarea "*"
type textarea "Navigate to application URL and click on Reports visible on left side of pane .…"
type textarea "*"
type textarea "Navigate to application URL and click on Reports visible on left side of pane .…"
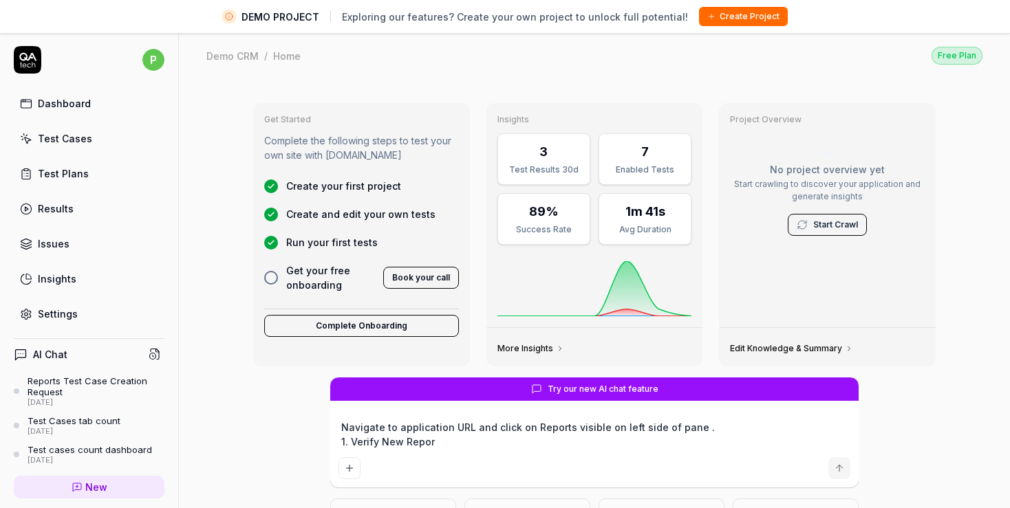
type textarea "*"
type textarea "Navigate to application URL and click on Reports visible on left side of pane .…"
type textarea "*"
type textarea "Navigate to application URL and click on Reports visible on left side of pane .…"
type textarea "*"
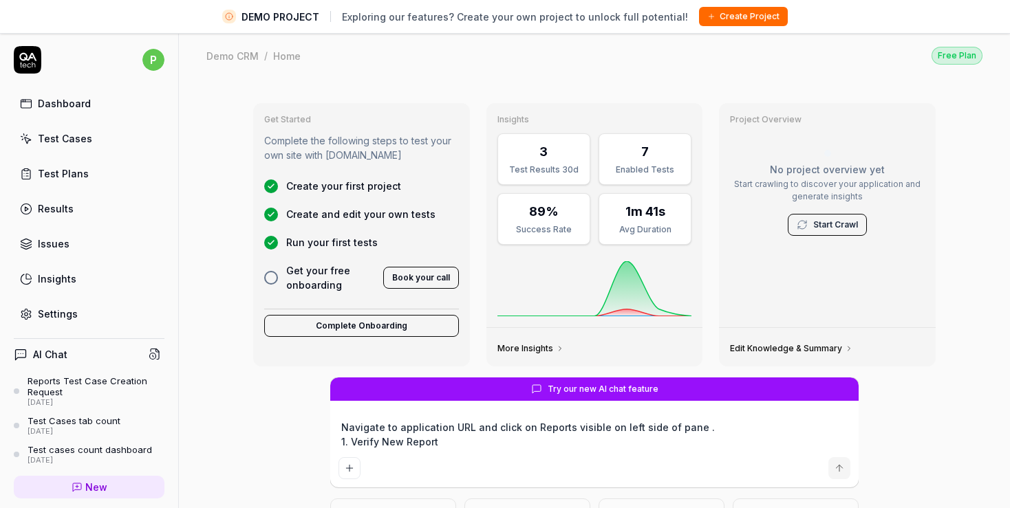
type textarea "Navigate to application URL and click on Reports visible on left side of pane .…"
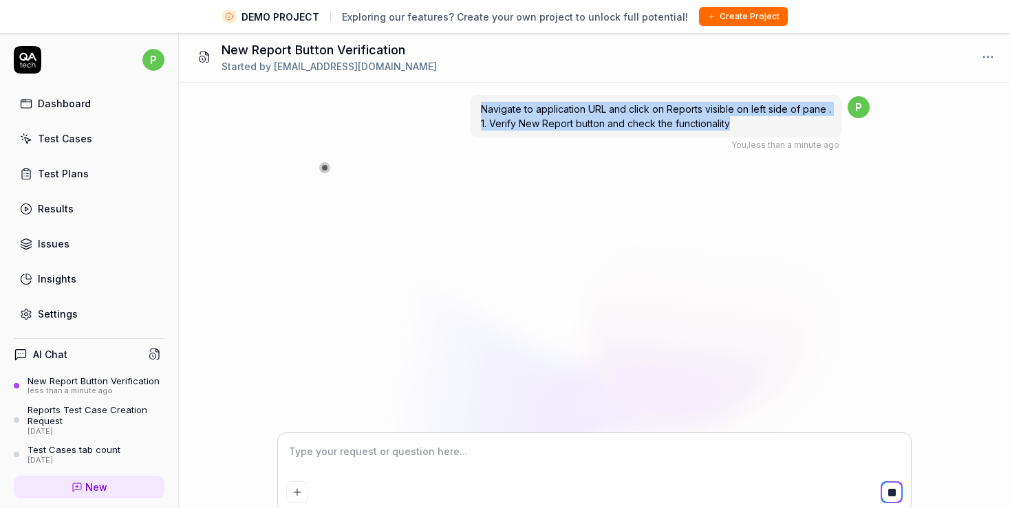
drag, startPoint x: 483, startPoint y: 107, endPoint x: 750, endPoint y: 129, distance: 267.8
click at [750, 129] on div "Navigate to application URL and click on Reports visible on left side of pane .…" at bounding box center [656, 116] width 372 height 43
copy span "Navigate to application URL and click on Reports visible on left side of pane .…"
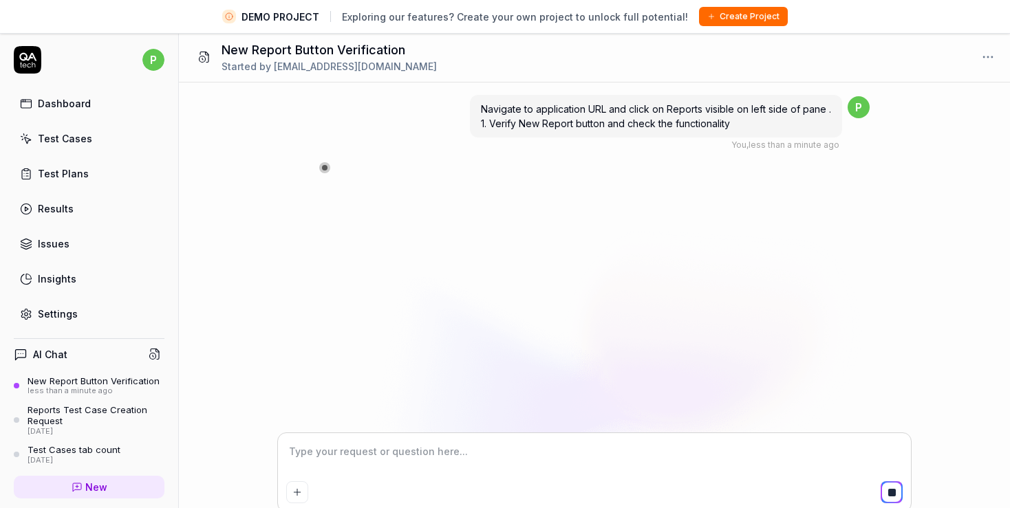
click at [332, 452] on textarea at bounding box center [594, 459] width 616 height 34
paste textarea "Navigate to application URL and click on Reports visible on left side of pane .…"
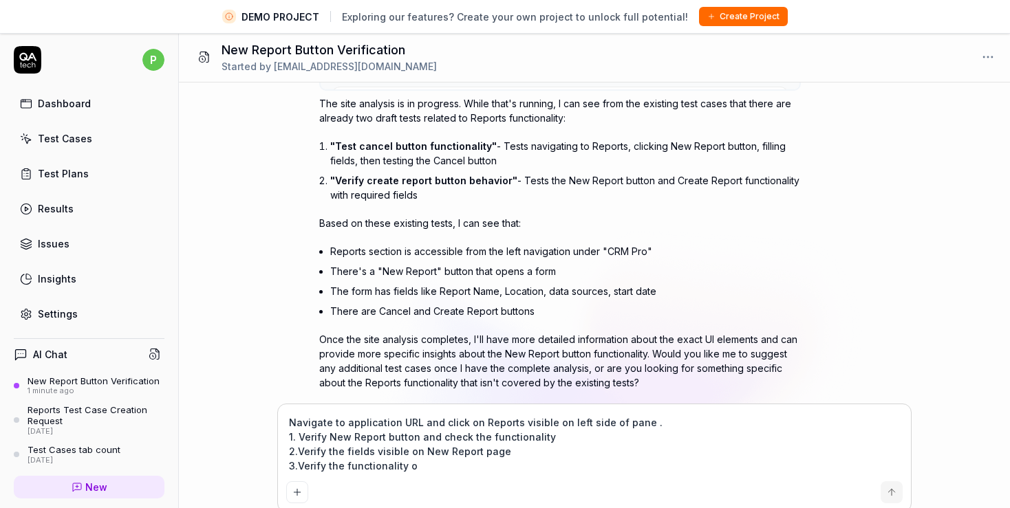
scroll to position [133, 0]
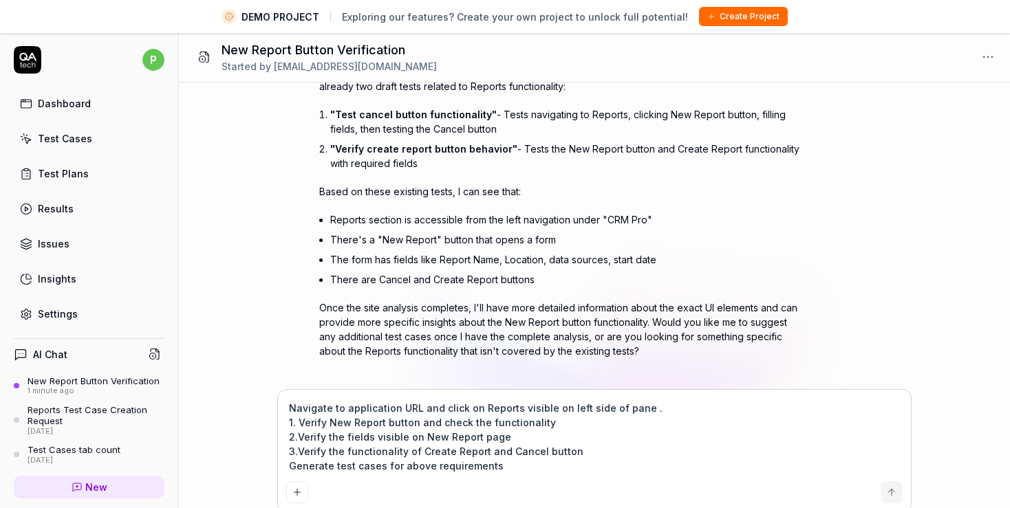
click at [605, 455] on textarea "Navigate to application URL and click on Reports visible on left side of pane .…" at bounding box center [594, 437] width 616 height 78
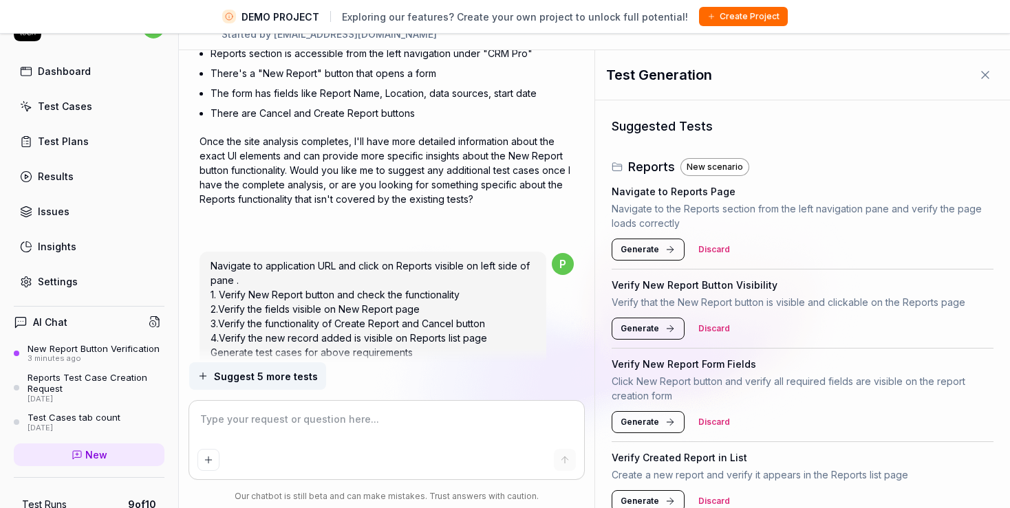
scroll to position [310, 0]
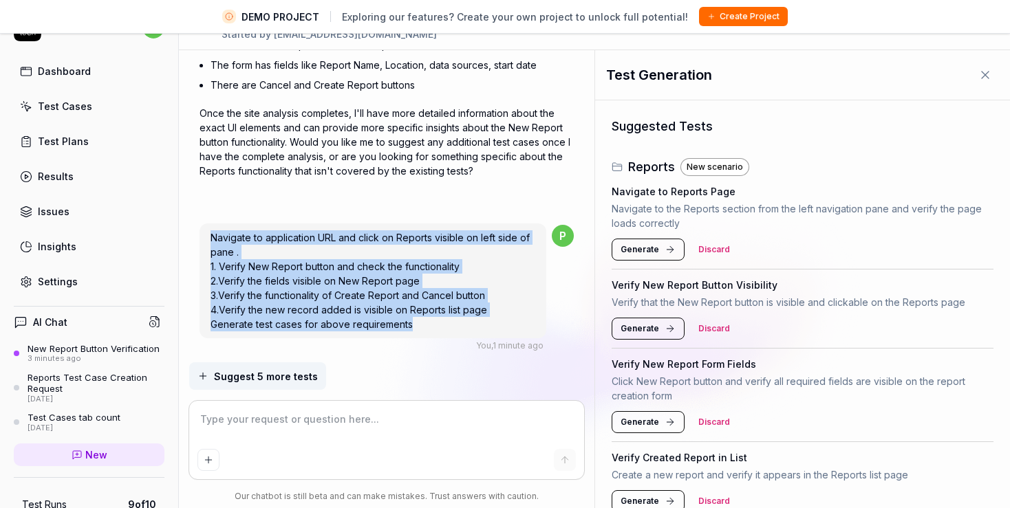
drag, startPoint x: 212, startPoint y: 235, endPoint x: 466, endPoint y: 327, distance: 269.8
click at [466, 327] on div "Navigate to application URL and click on Reports visible on left side of pane .…" at bounding box center [372, 281] width 346 height 115
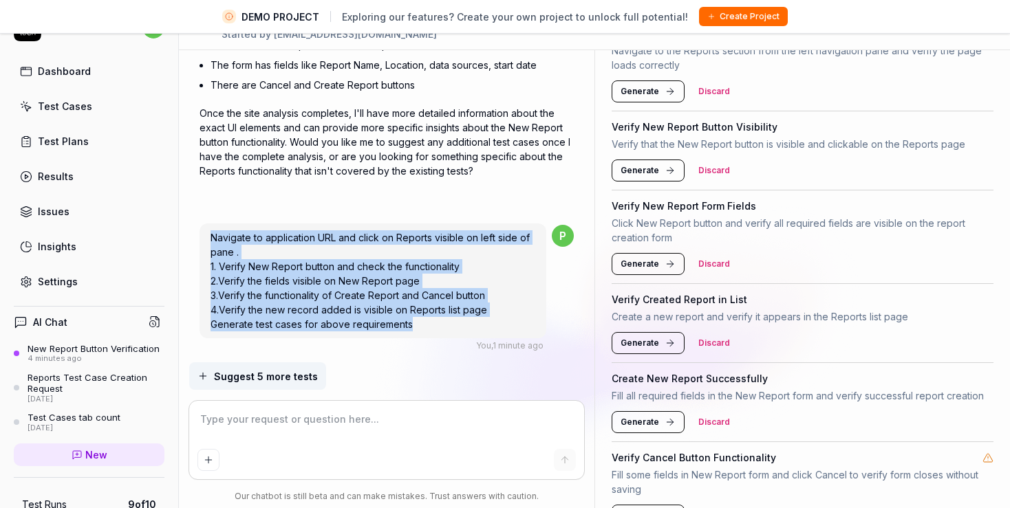
scroll to position [215, 0]
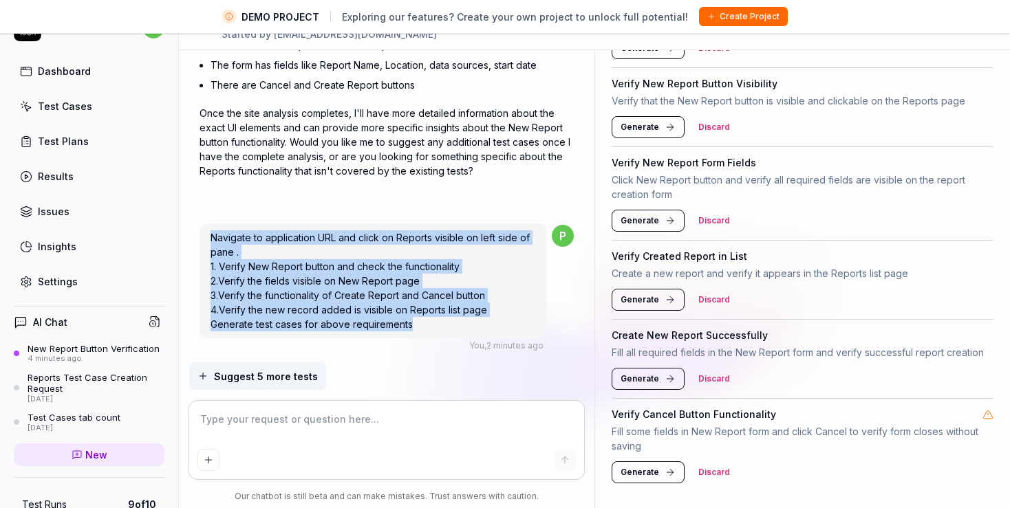
click at [641, 378] on span "Generate" at bounding box center [640, 379] width 39 height 12
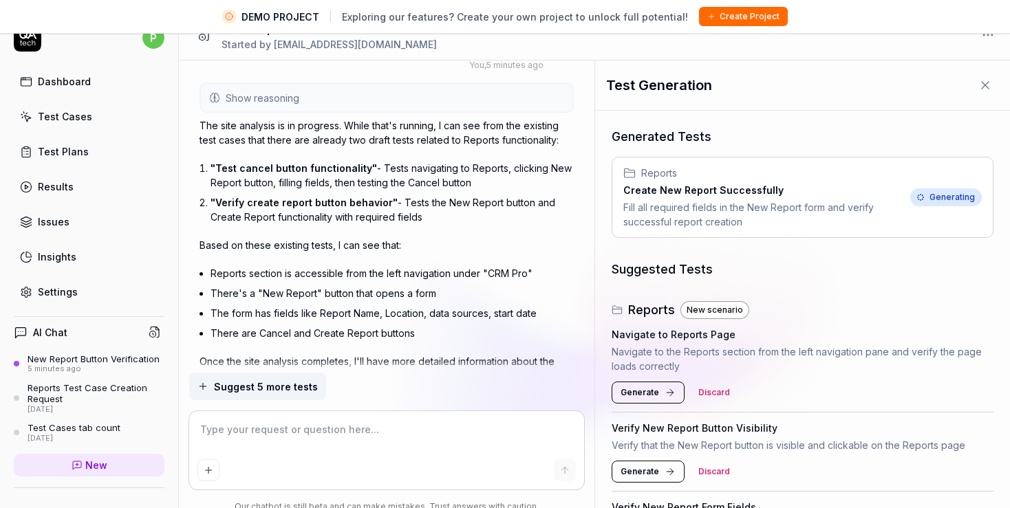
scroll to position [0, 0]
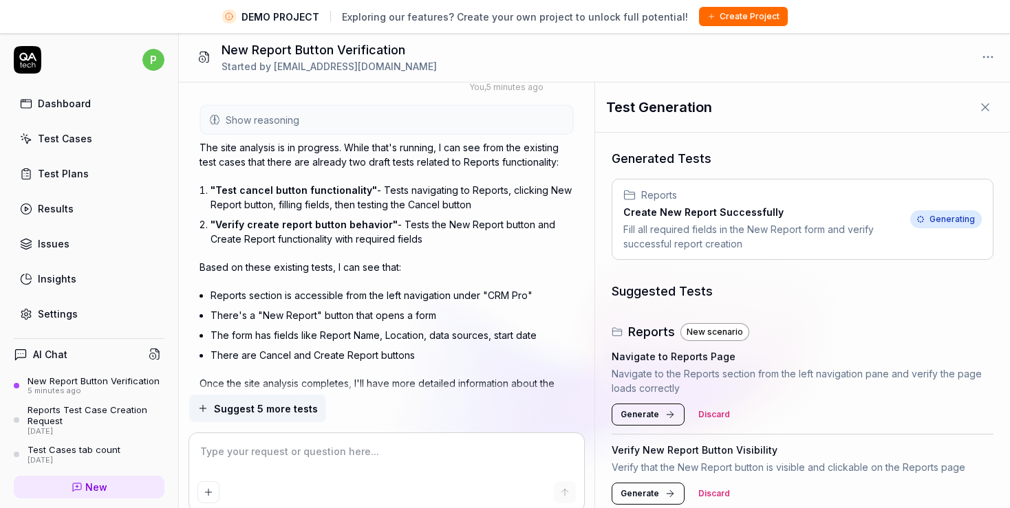
click at [45, 138] on div "Test Cases" at bounding box center [65, 138] width 54 height 14
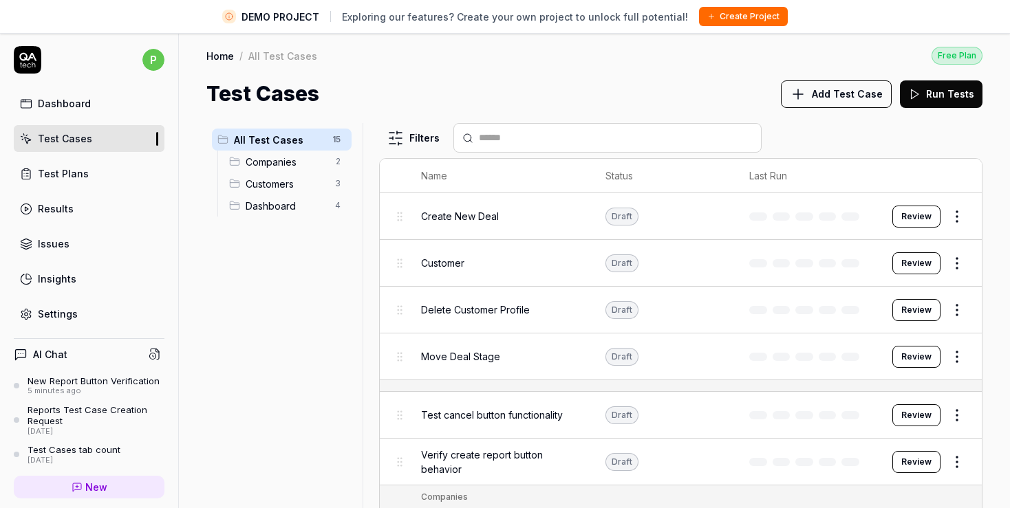
scroll to position [32, 0]
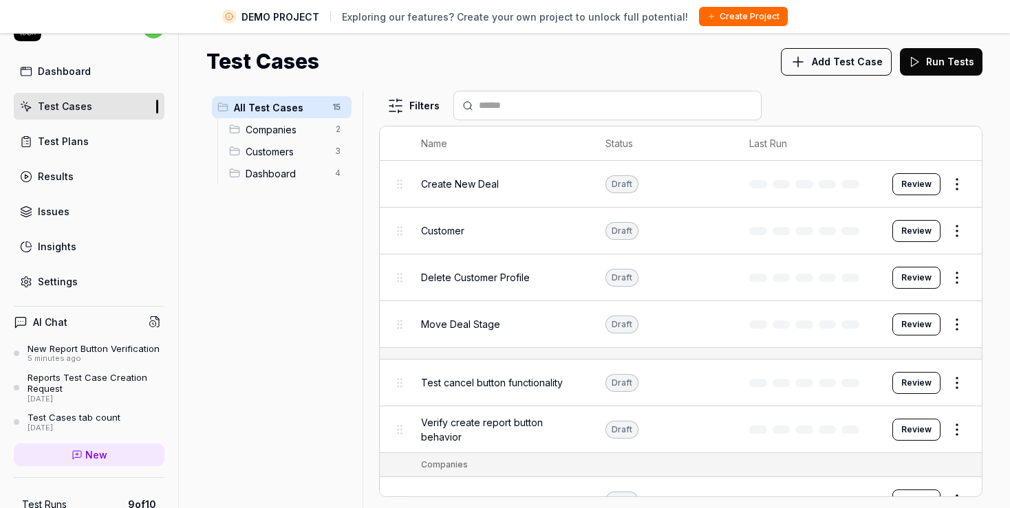
click at [283, 177] on span "Dashboard" at bounding box center [286, 173] width 81 height 14
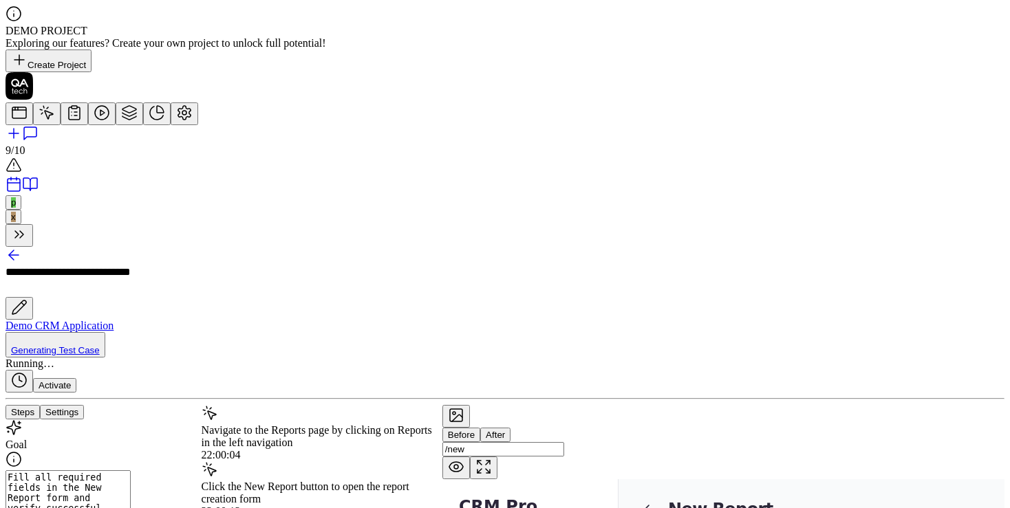
scroll to position [55, 0]
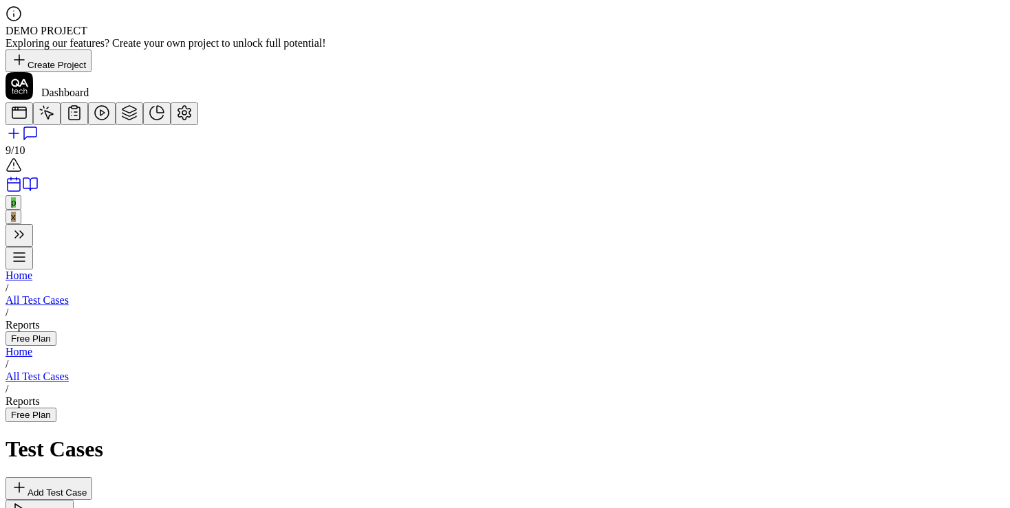
click at [25, 105] on icon at bounding box center [19, 113] width 17 height 17
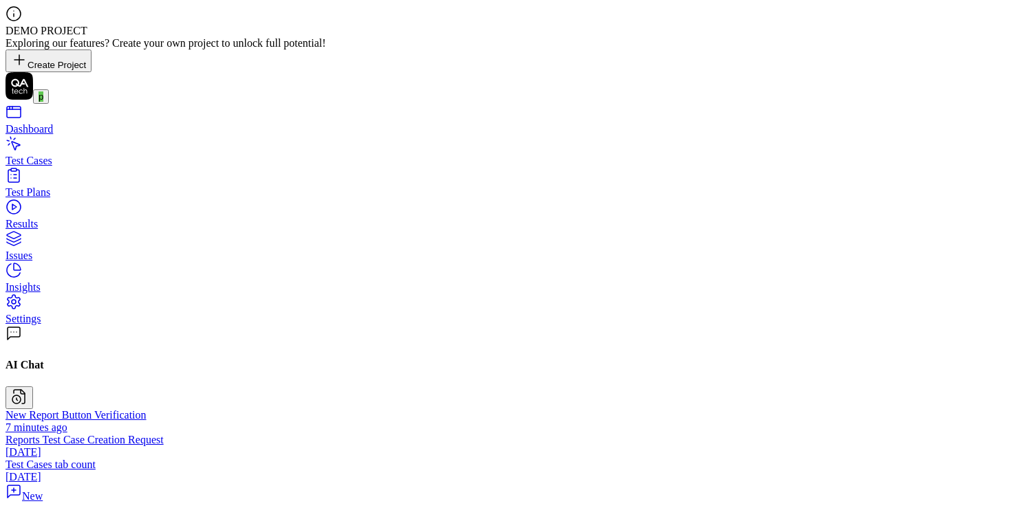
scroll to position [158, 0]
click at [87, 434] on div "Reports Test Case Creation Request" at bounding box center [505, 440] width 999 height 12
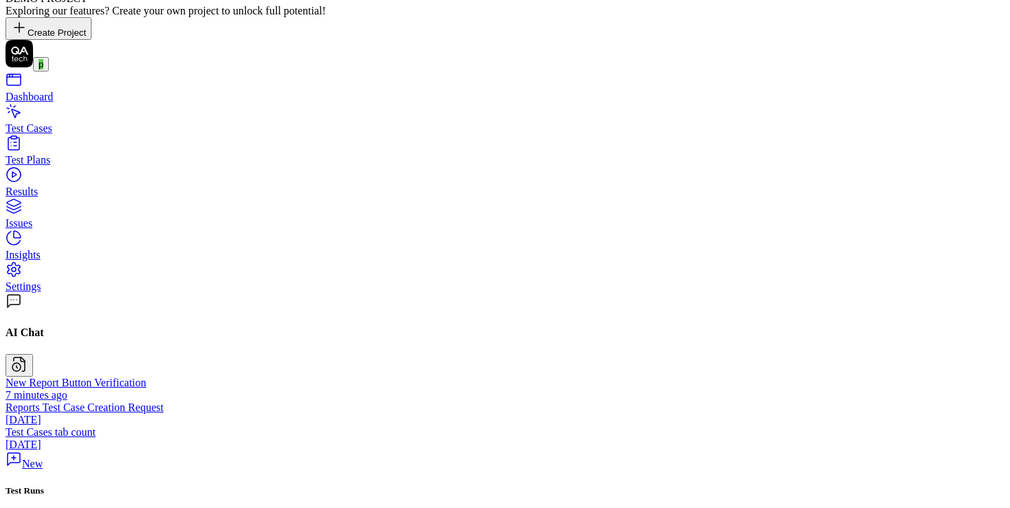
click at [91, 377] on div "New Report Button Verification" at bounding box center [505, 383] width 999 height 12
click at [74, 122] on div "Test Cases" at bounding box center [505, 128] width 999 height 12
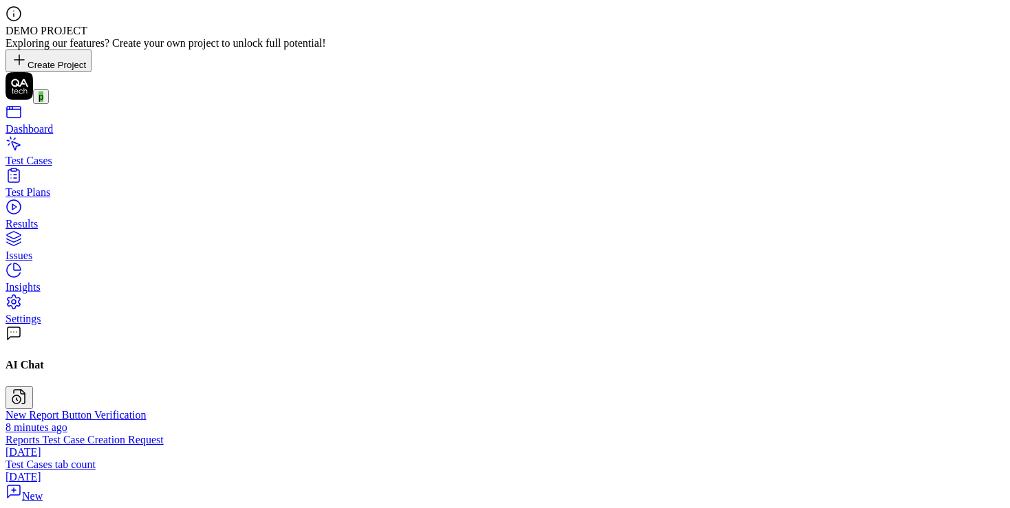
drag, startPoint x: 276, startPoint y: 228, endPoint x: 349, endPoint y: 228, distance: 72.9
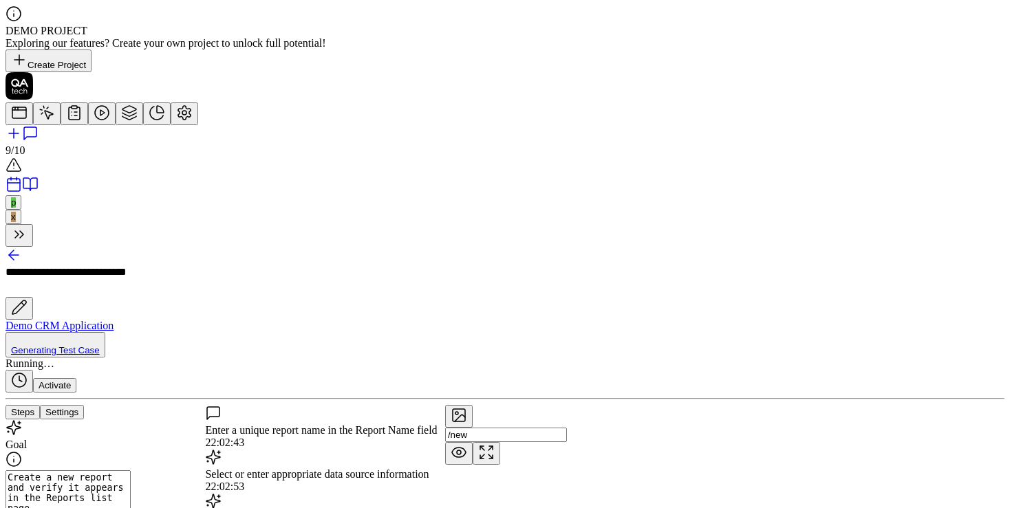
scroll to position [280, 0]
click at [22, 247] on icon at bounding box center [14, 255] width 17 height 17
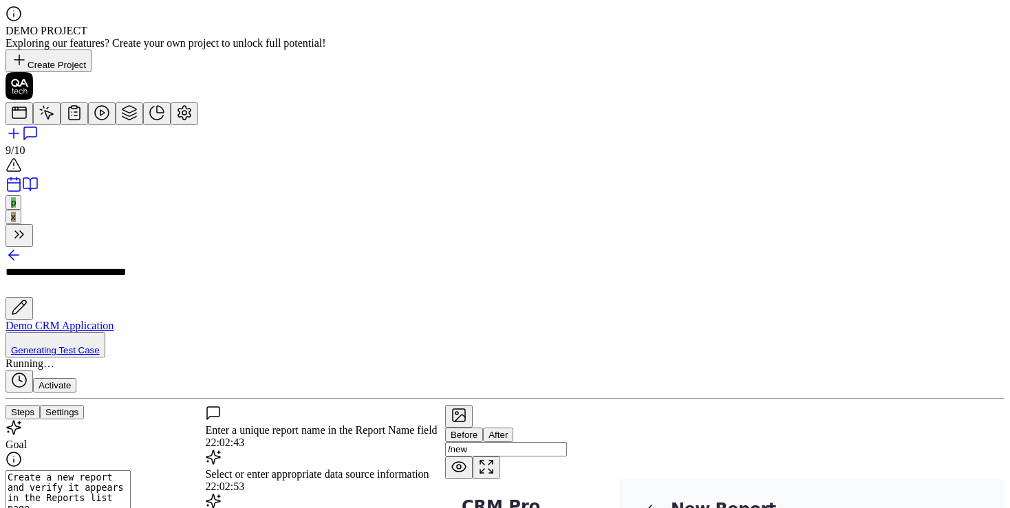
click at [23, 107] on rect at bounding box center [19, 112] width 14 height 11
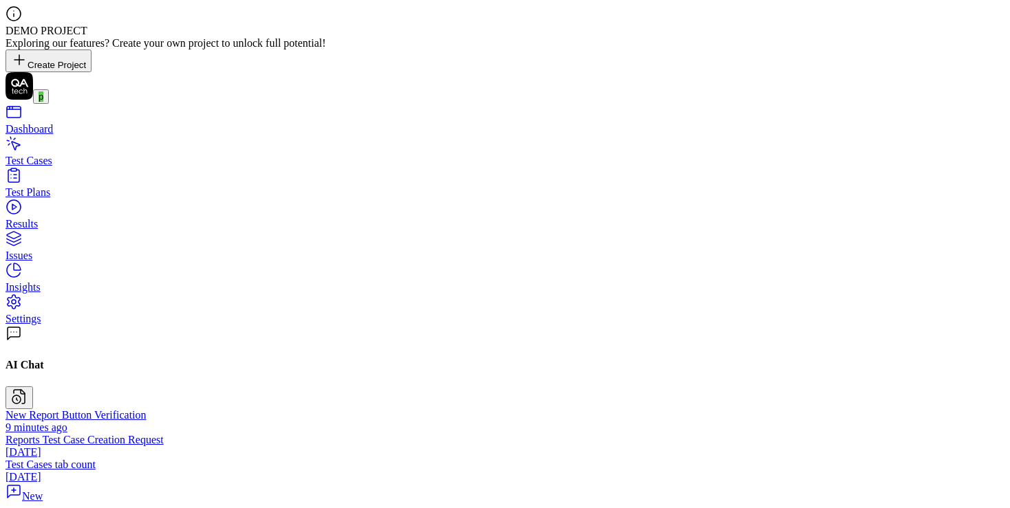
click at [58, 155] on div "Test Cases" at bounding box center [505, 161] width 999 height 12
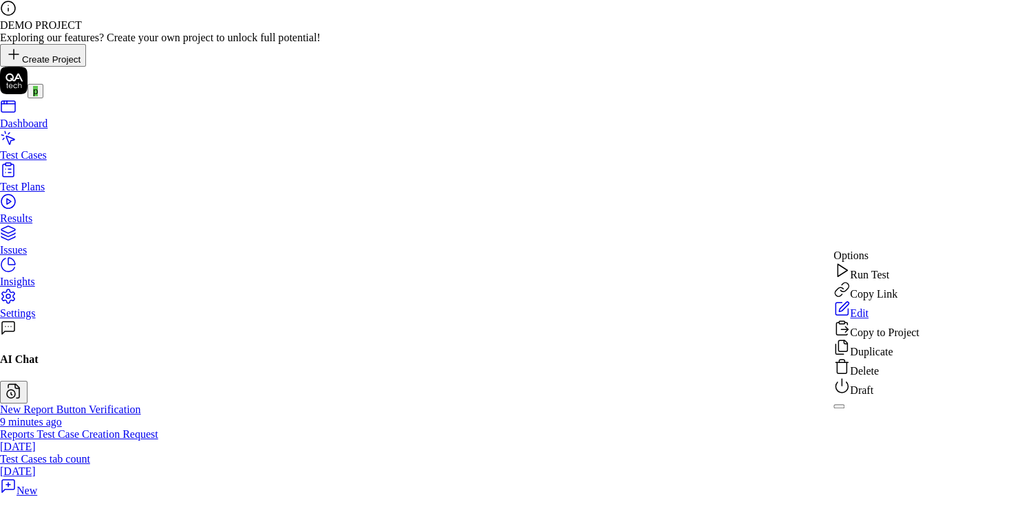
click at [918, 320] on div "Edit" at bounding box center [875, 310] width 85 height 19
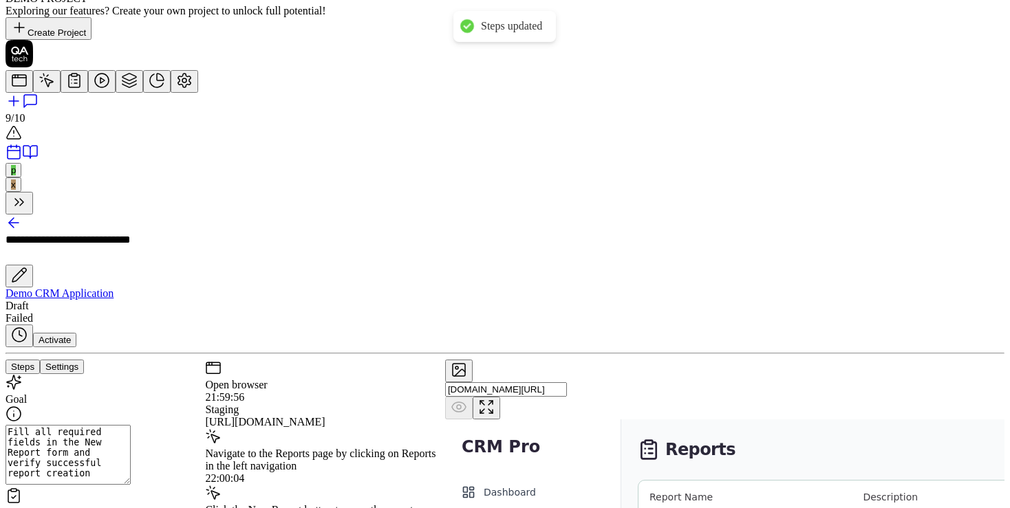
scroll to position [753, 0]
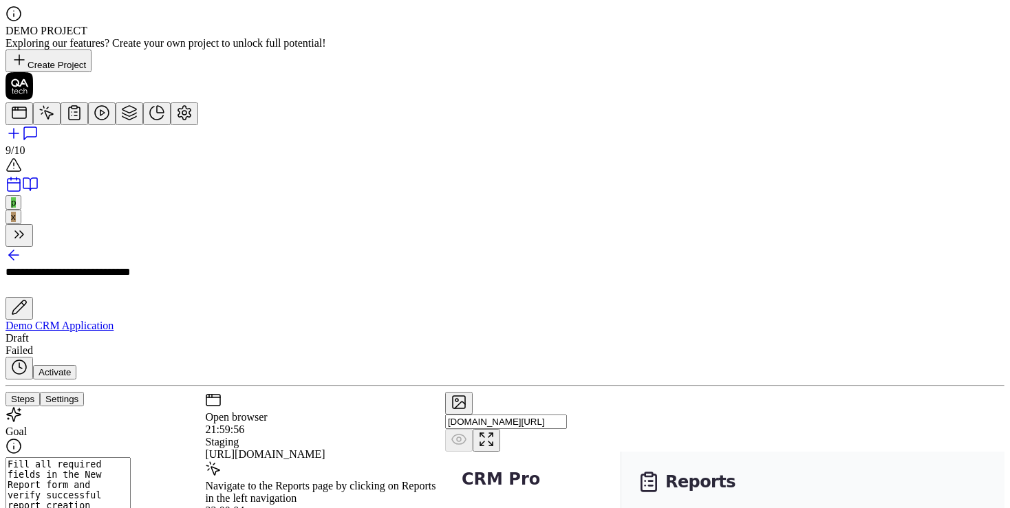
click at [316, 480] on div "Navigate to the Reports page by clicking on Reports in the left navigation" at bounding box center [324, 492] width 239 height 25
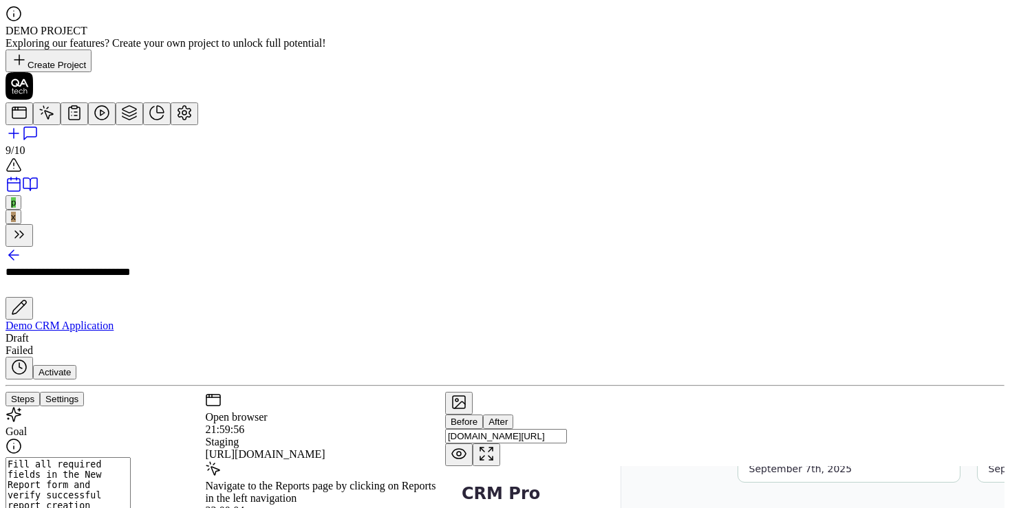
scroll to position [0, 0]
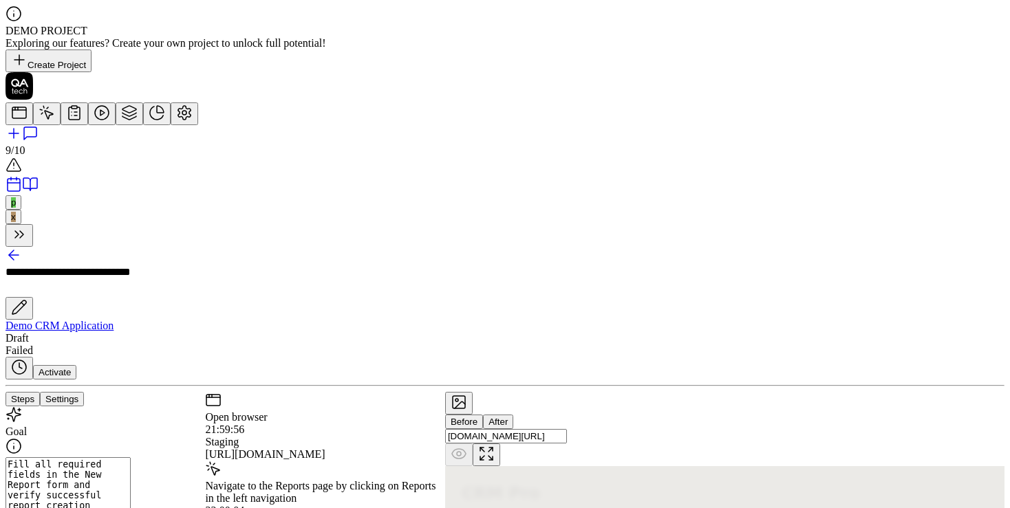
scroll to position [421, 0]
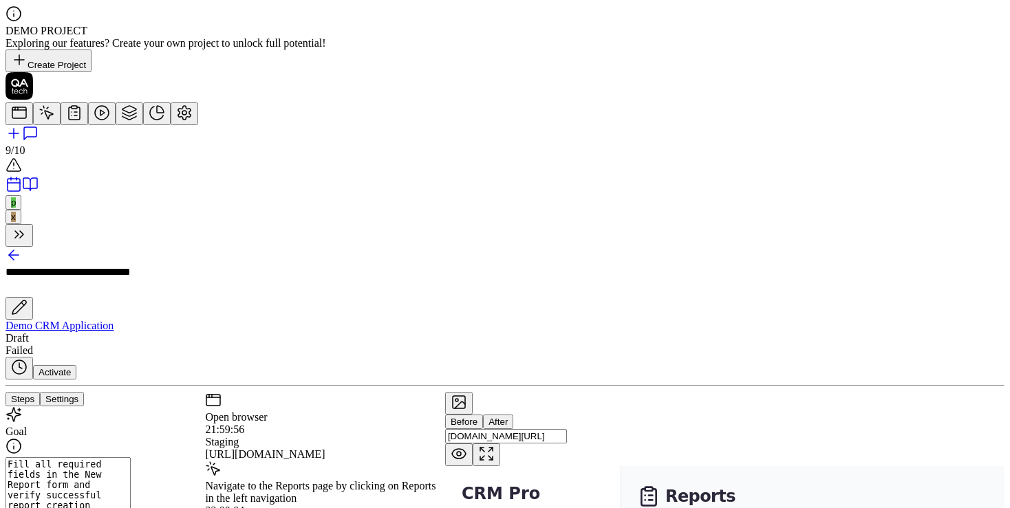
scroll to position [0, 0]
click at [331, 480] on div "Navigate to the Reports page by clicking on Reports in the left navigation" at bounding box center [324, 492] width 239 height 25
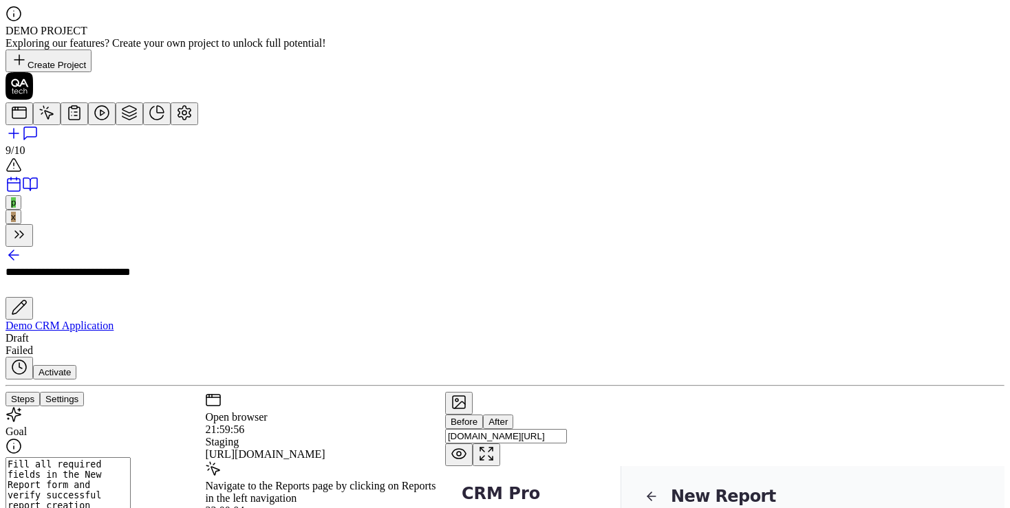
scroll to position [154, 0]
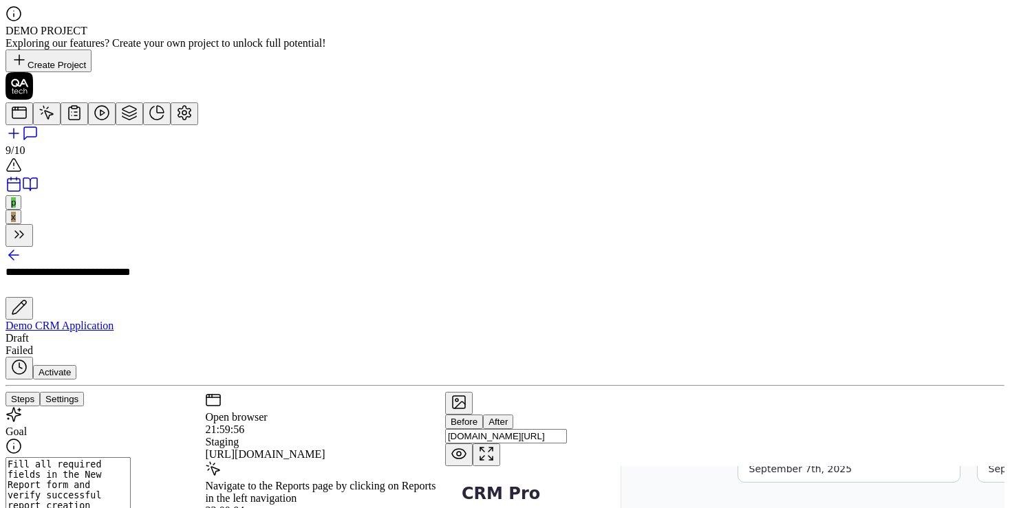
scroll to position [589, 0]
click at [17, 107] on rect at bounding box center [19, 112] width 14 height 11
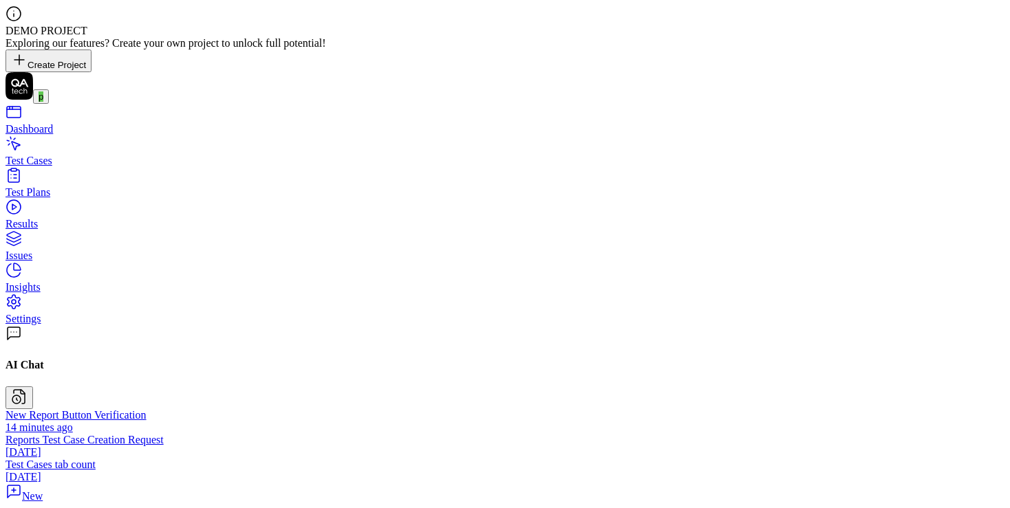
click at [34, 142] on link "Test Cases" at bounding box center [505, 154] width 999 height 25
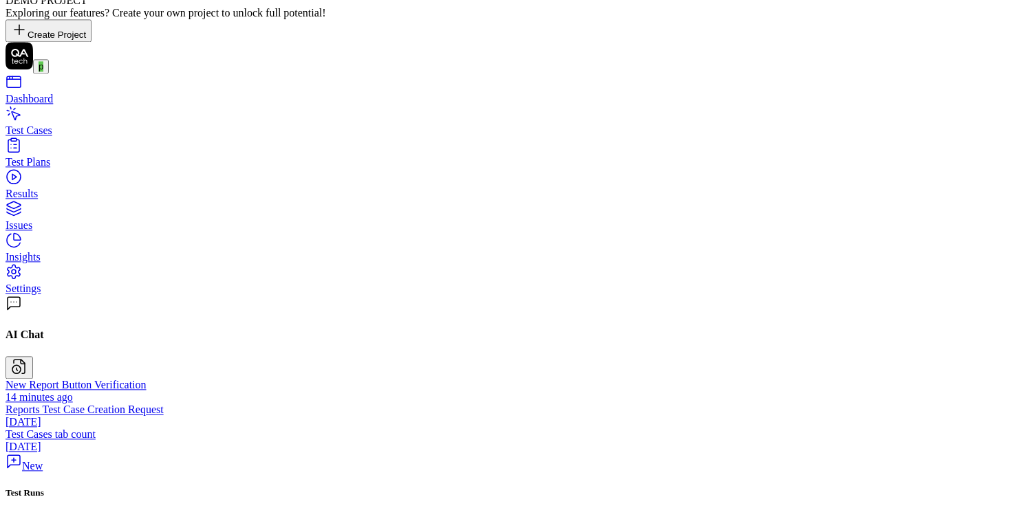
scroll to position [32, 0]
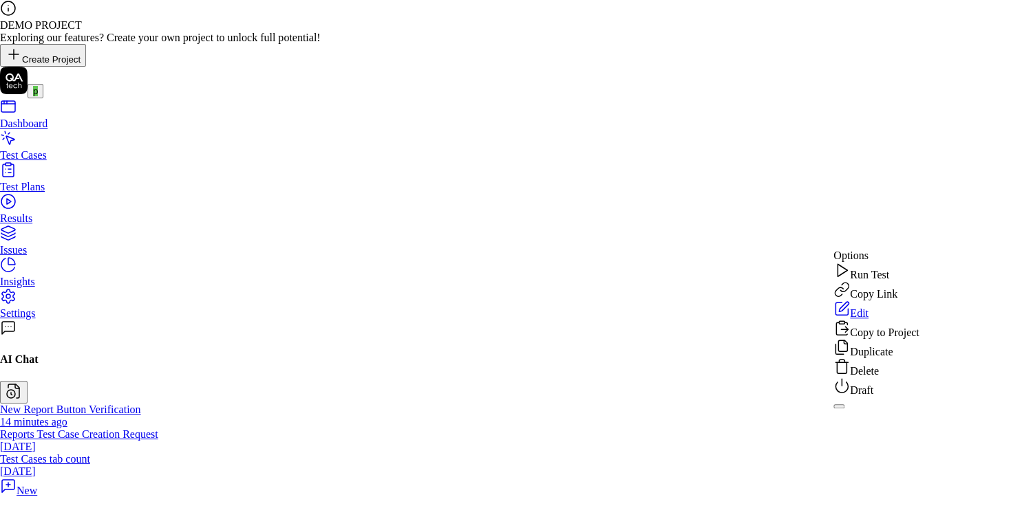
click at [878, 320] on div "Edit" at bounding box center [875, 310] width 85 height 19
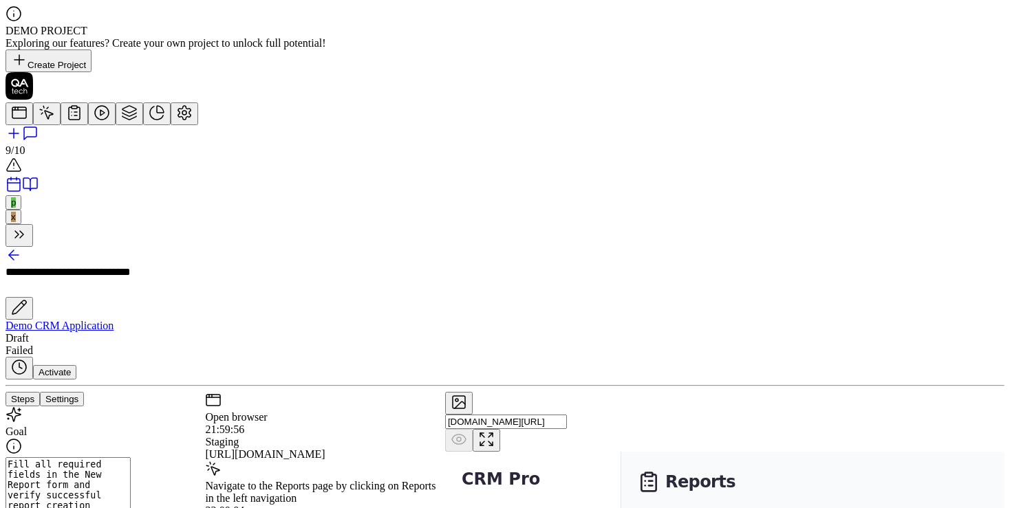
scroll to position [753, 0]
click at [18, 111] on link at bounding box center [20, 117] width 28 height 12
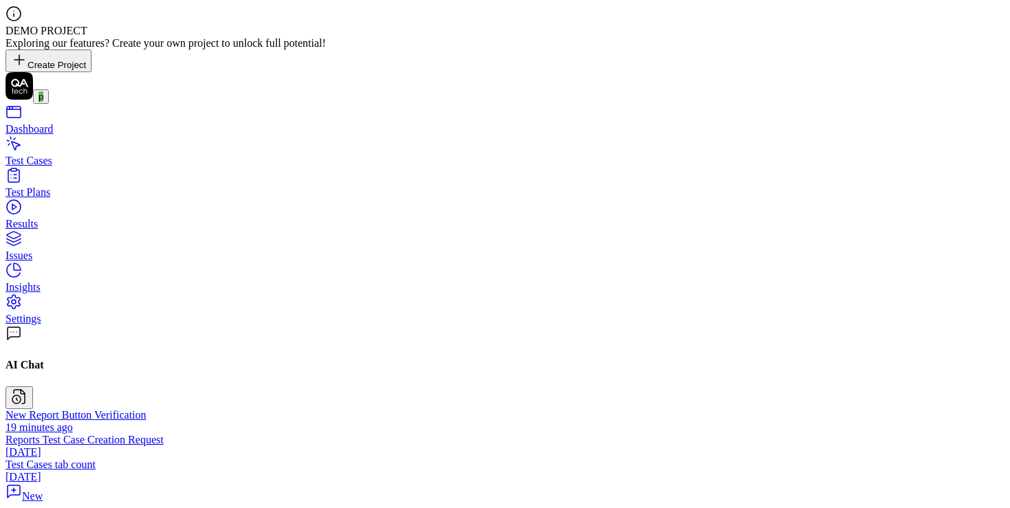
type textarea "*"
click at [76, 155] on div "Test Cases" at bounding box center [505, 161] width 999 height 12
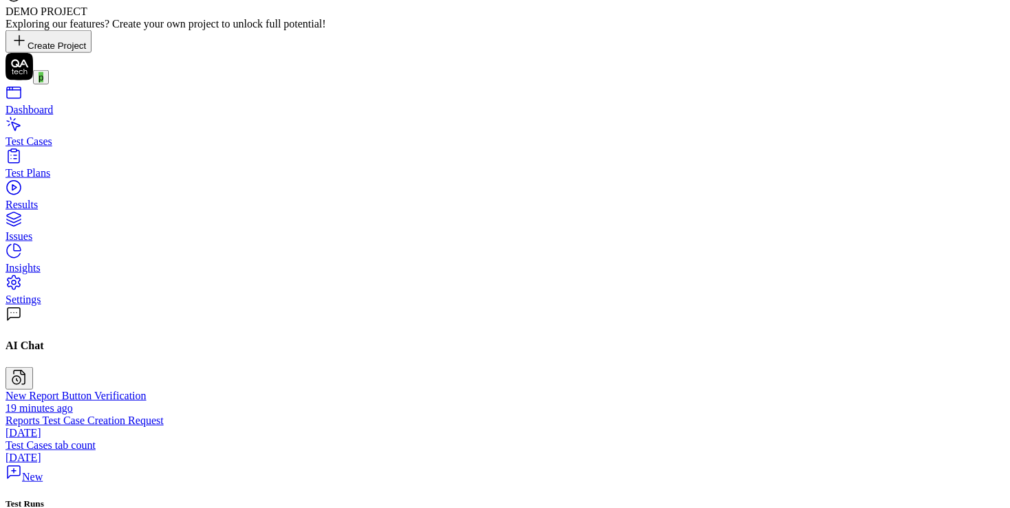
scroll to position [32, 0]
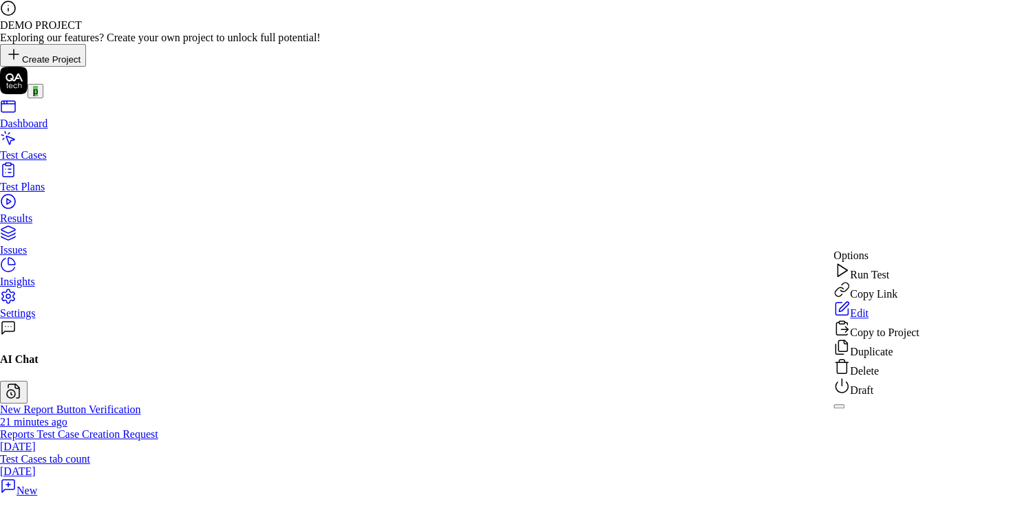
click at [887, 378] on div "Delete" at bounding box center [875, 367] width 85 height 19
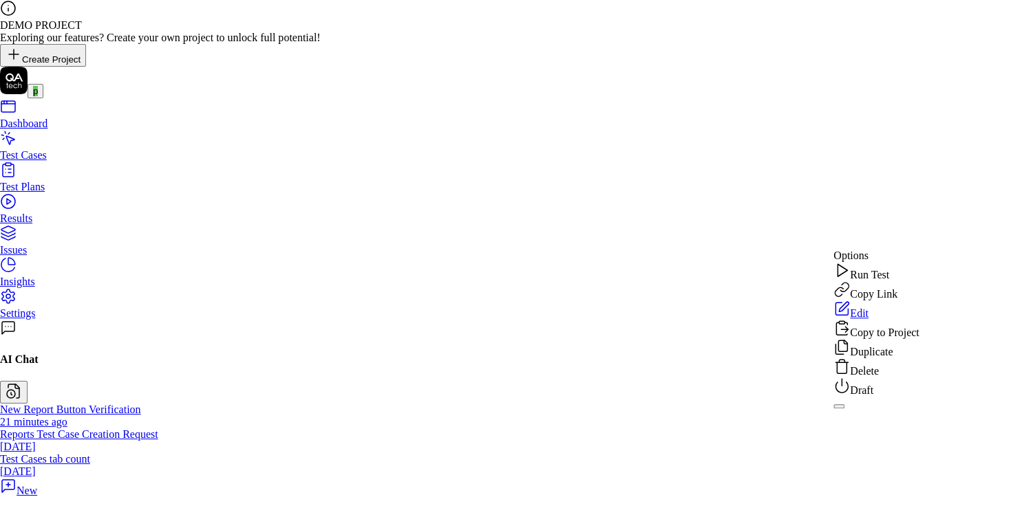
click at [869, 378] on div "Delete" at bounding box center [875, 367] width 85 height 19
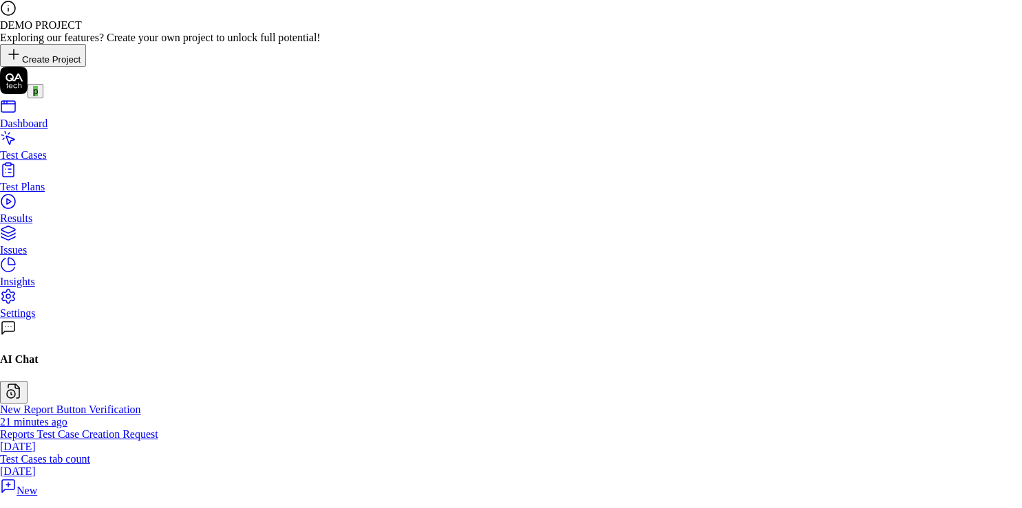
drag, startPoint x: 627, startPoint y: 323, endPoint x: 623, endPoint y: 305, distance: 19.0
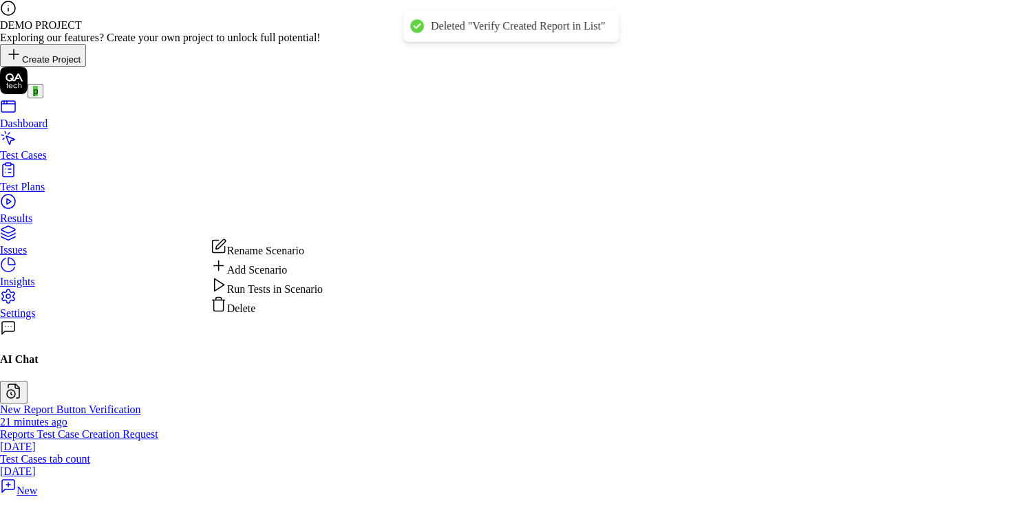
drag, startPoint x: 256, startPoint y: 347, endPoint x: 280, endPoint y: 330, distance: 29.6
click at [257, 315] on div "Delete" at bounding box center [267, 305] width 112 height 19
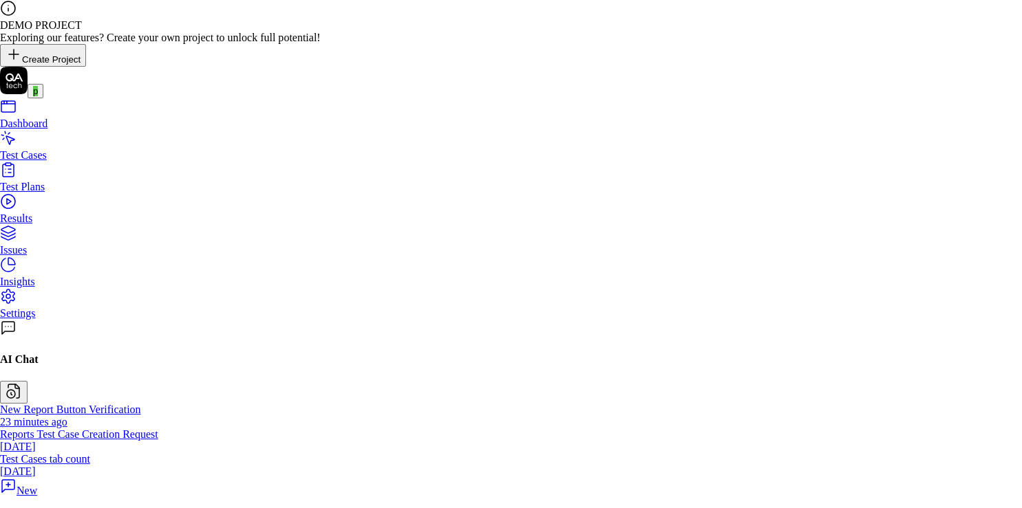
scroll to position [158, 0]
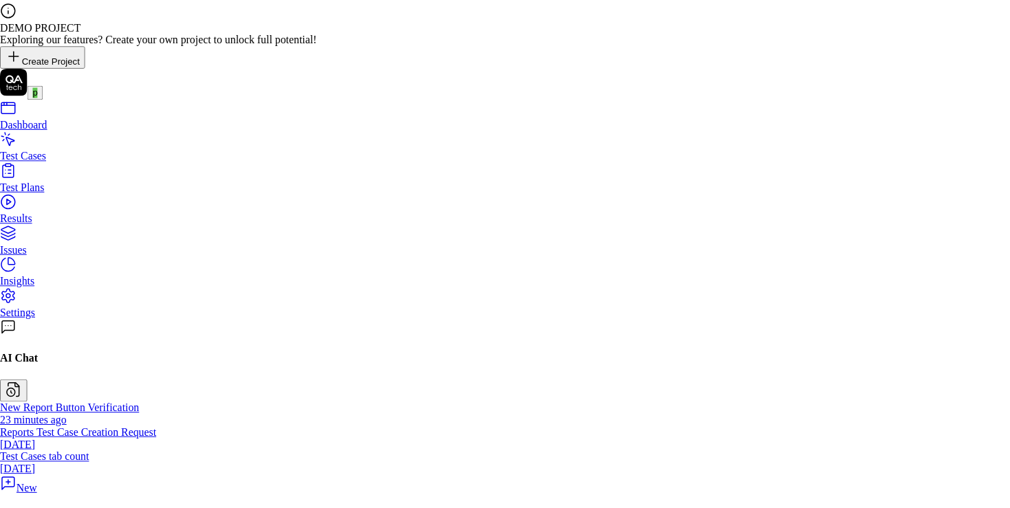
scroll to position [213, 0]
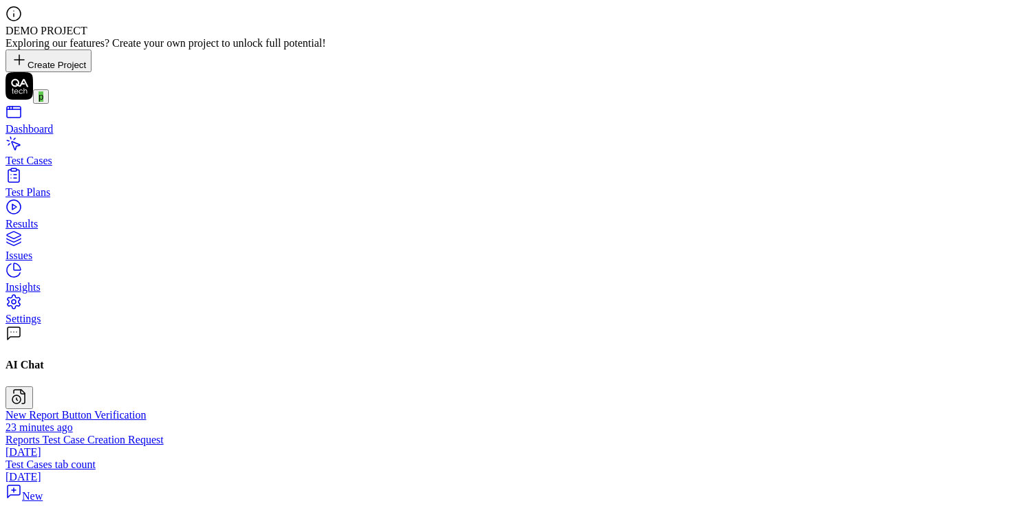
type input "********"
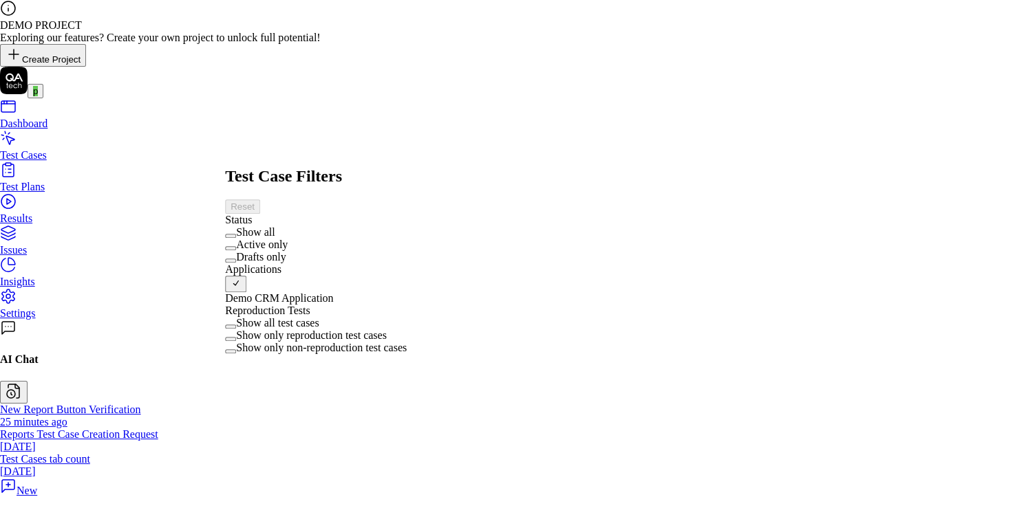
click at [279, 248] on label "Active only" at bounding box center [262, 245] width 52 height 12
click at [236, 248] on button "Active only" at bounding box center [230, 248] width 11 height 4
click at [270, 263] on label "Drafts only" at bounding box center [261, 257] width 50 height 12
click at [236, 263] on button "Drafts only" at bounding box center [230, 261] width 11 height 4
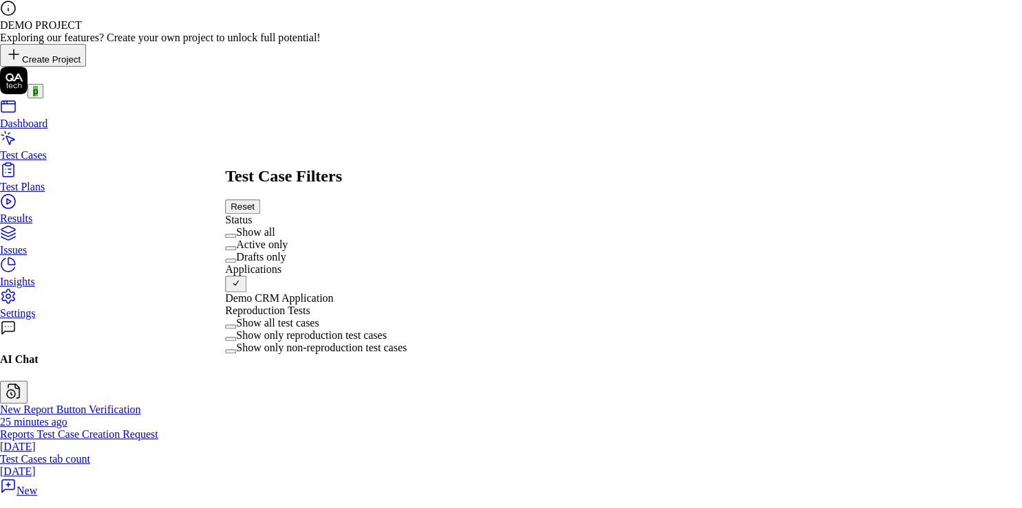
click at [271, 226] on label "Show all" at bounding box center [255, 232] width 39 height 12
click at [236, 234] on button "Show all" at bounding box center [230, 236] width 11 height 4
